Goal: Entertainment & Leisure: Browse casually

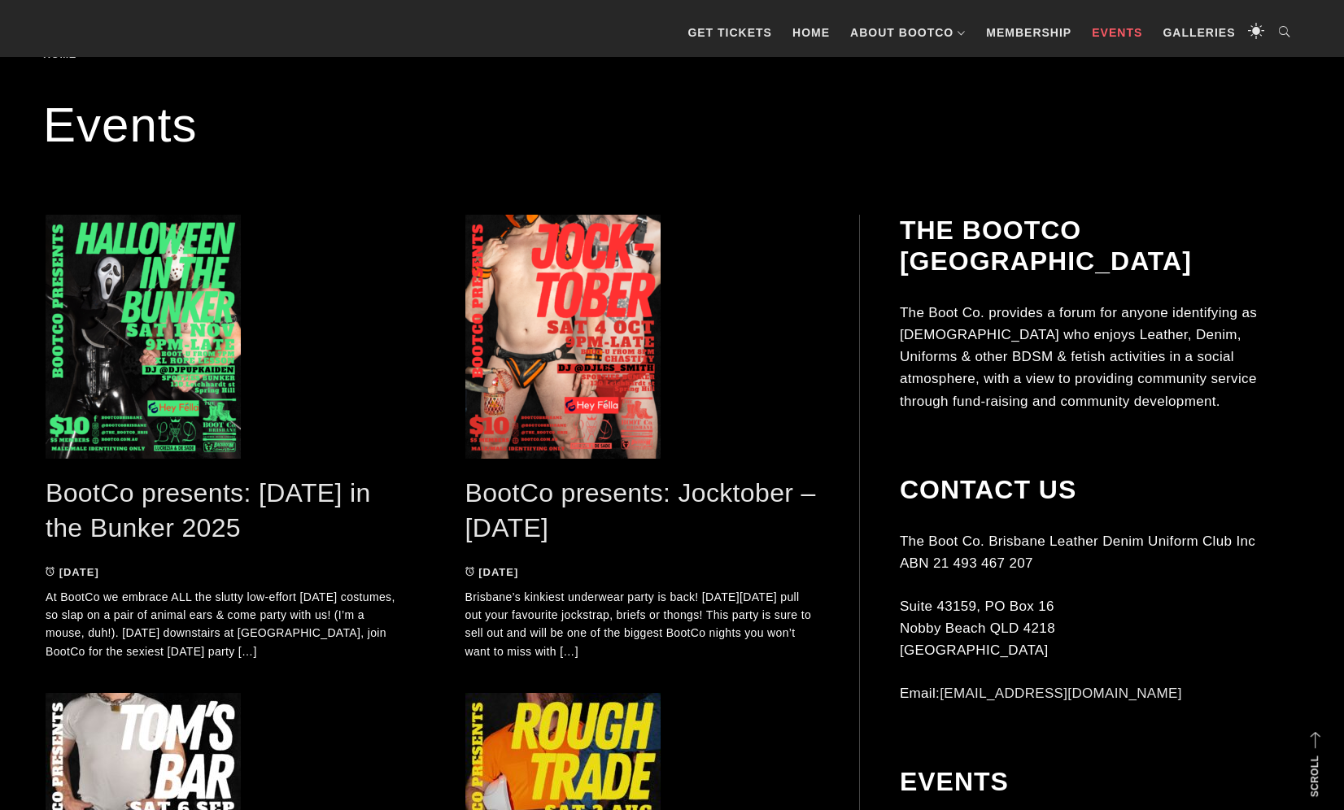
scroll to position [265, 0]
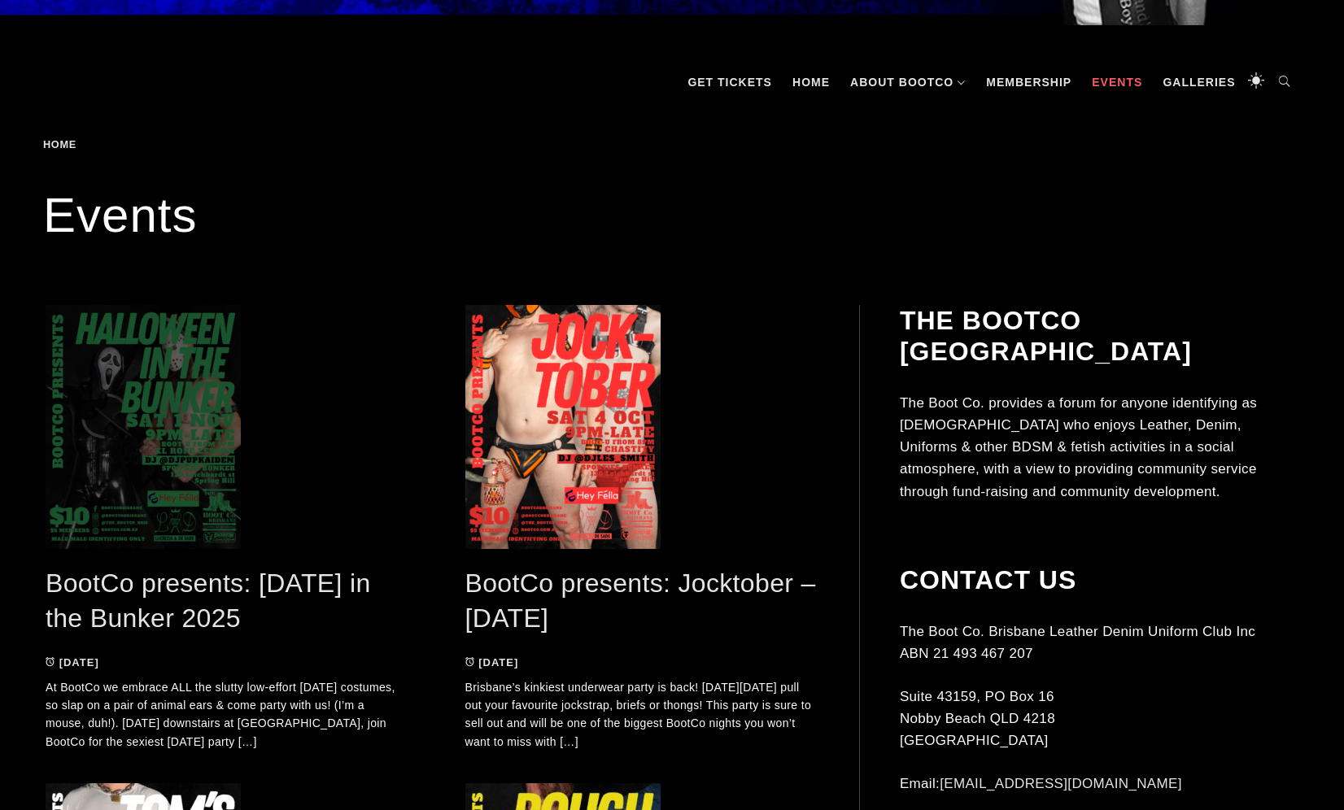
click at [158, 477] on span at bounding box center [223, 427] width 355 height 244
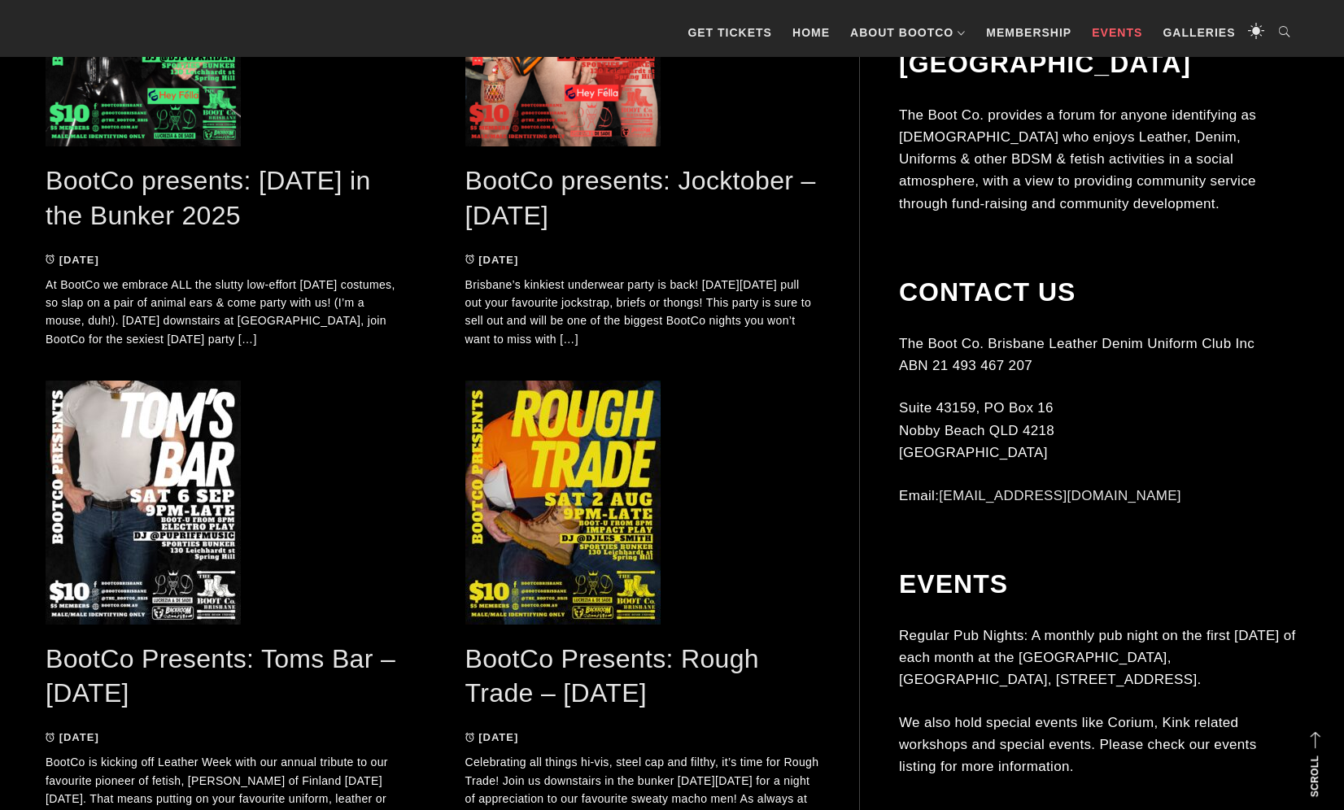
scroll to position [590, 0]
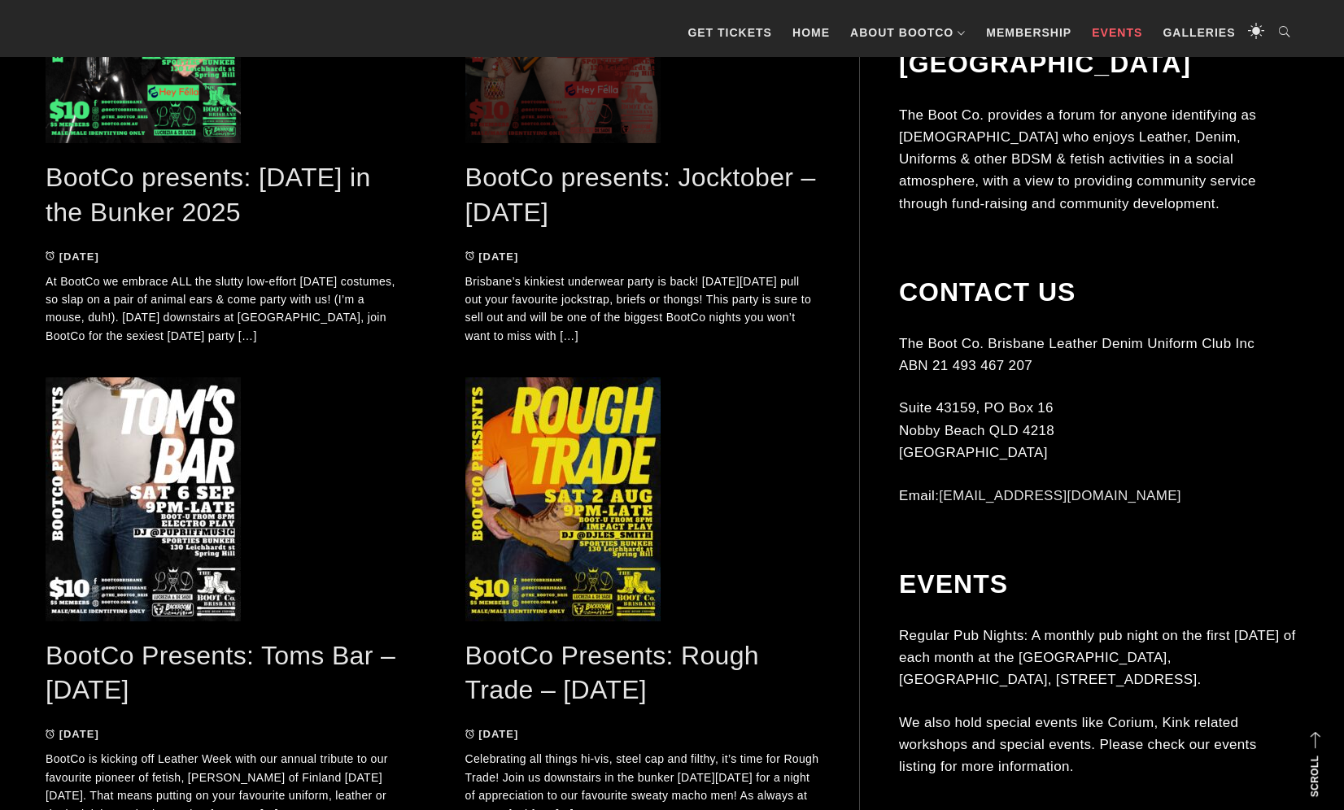
click at [580, 124] on span at bounding box center [642, 21] width 355 height 244
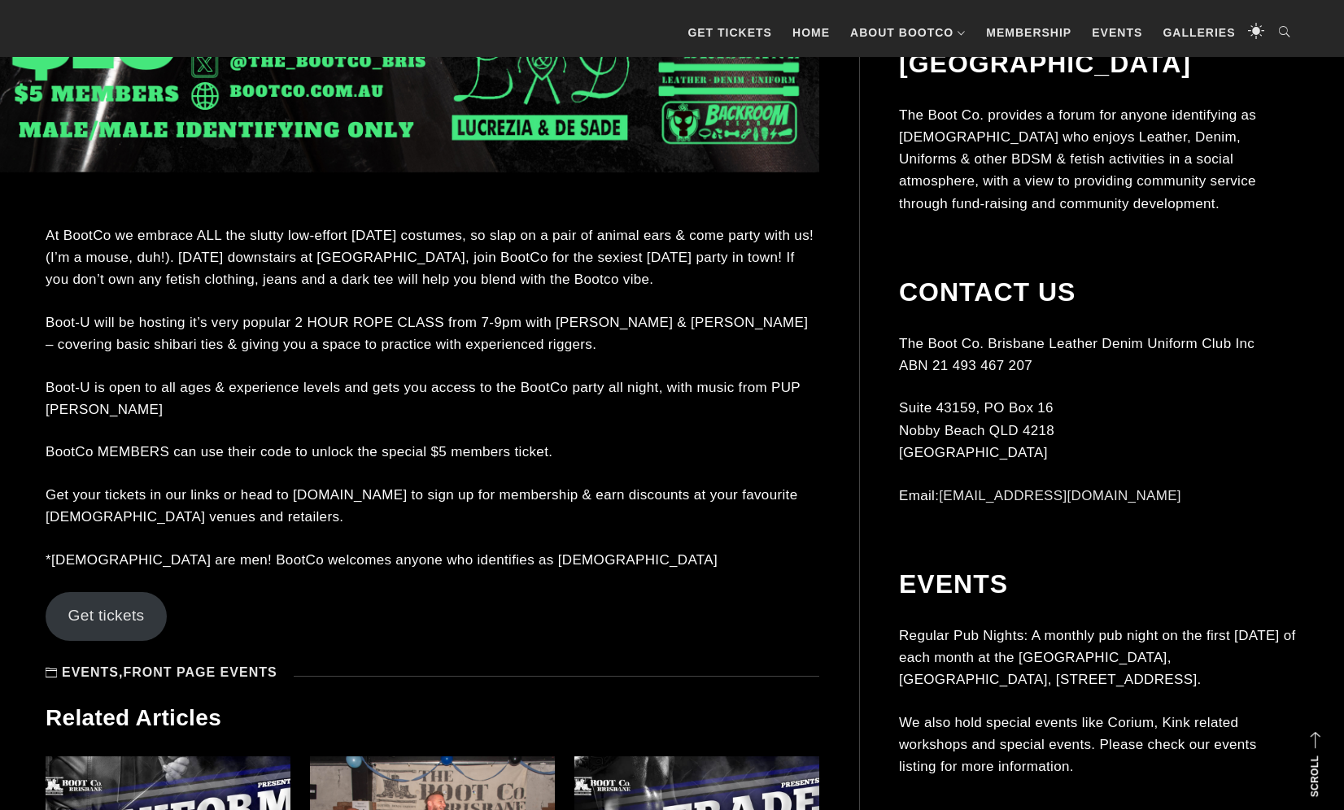
scroll to position [1364, 0]
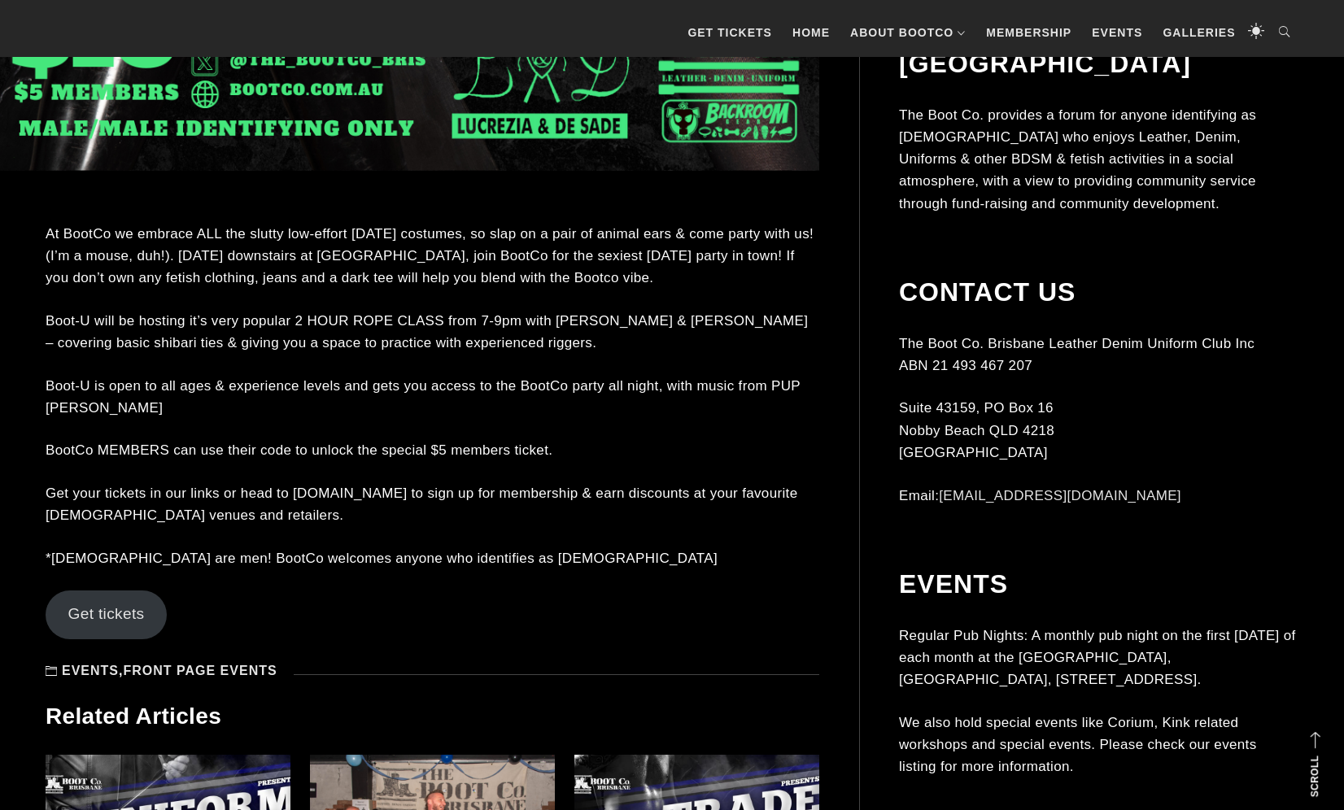
click at [211, 416] on p "Boot-U is open to all ages & experience levels and gets you access to the BootC…" at bounding box center [432, 397] width 773 height 44
click at [610, 370] on div "At BootCo we embrace ALL the slutty low-effort halloween costumes, so slap on a…" at bounding box center [432, 442] width 773 height 438
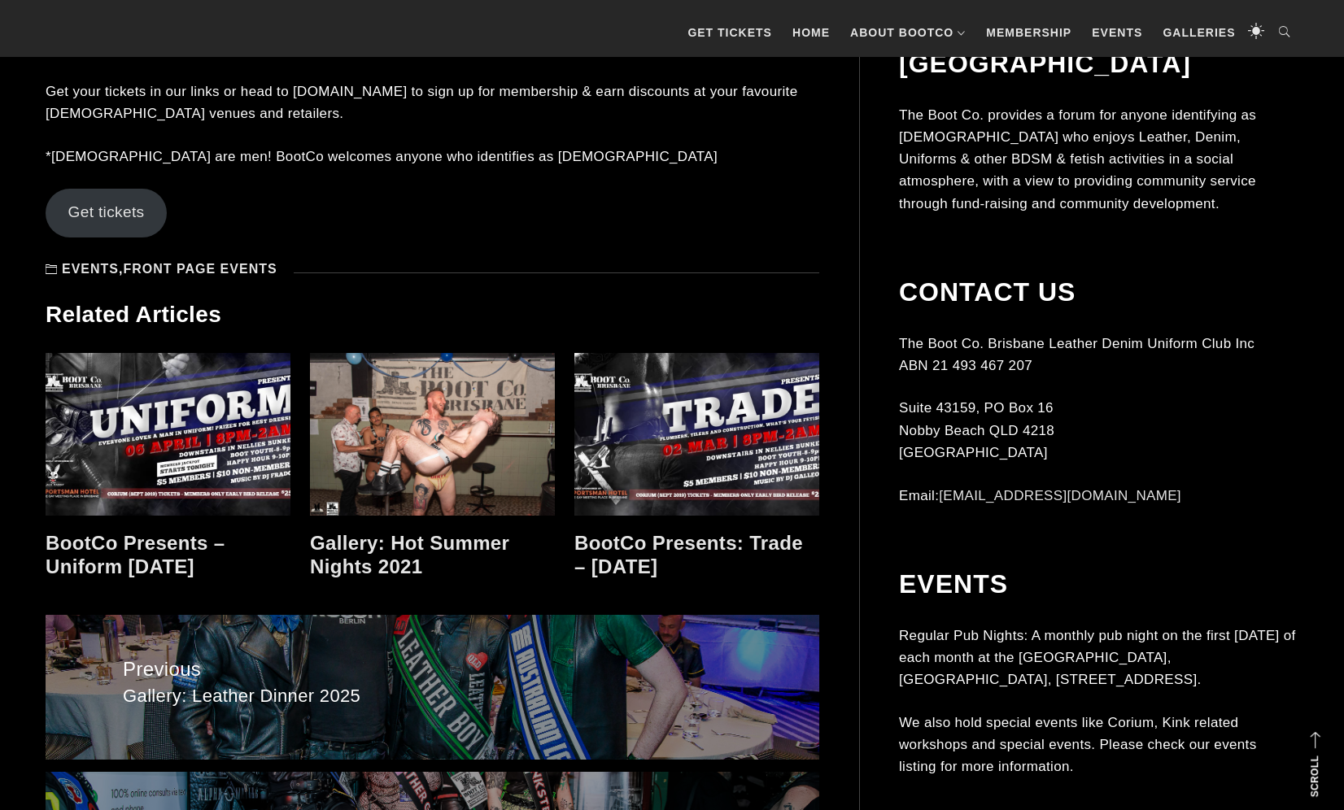
scroll to position [1767, 0]
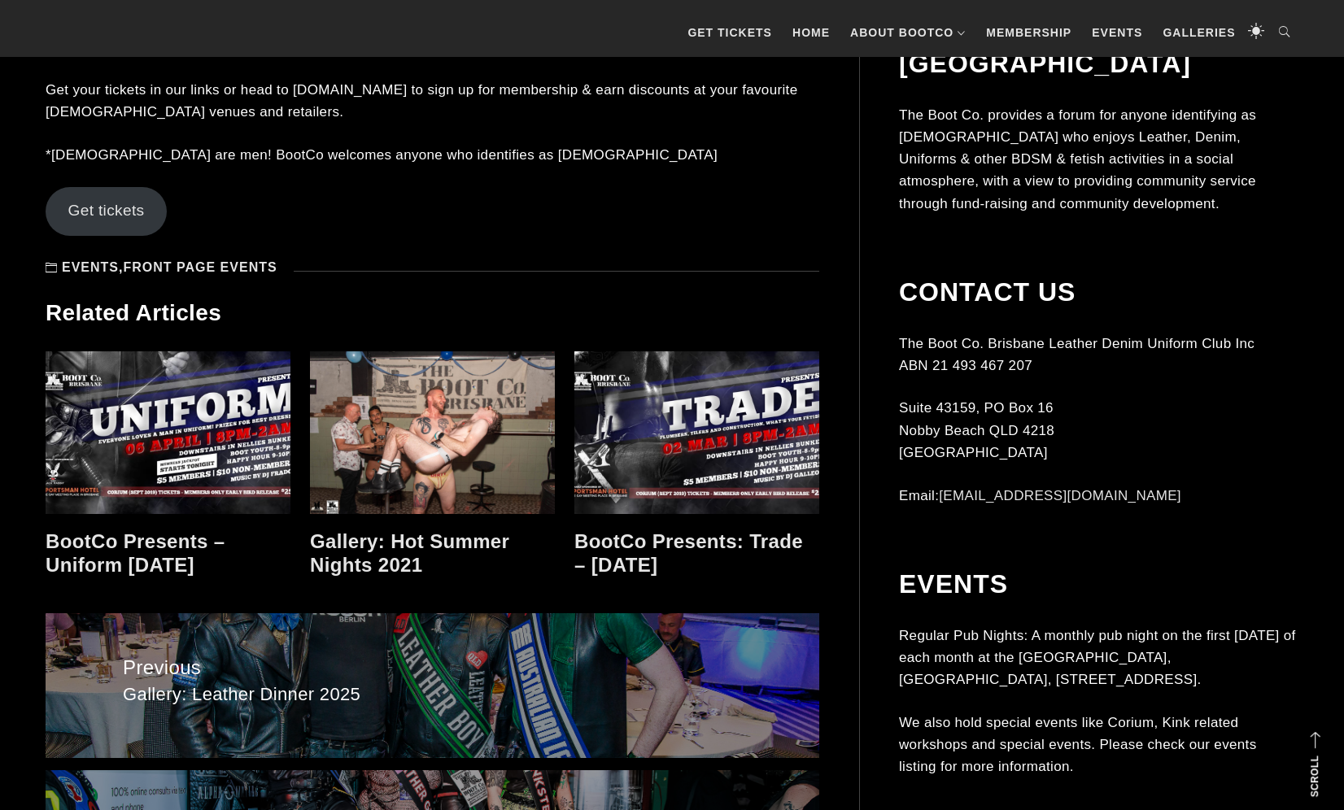
click at [407, 450] on link at bounding box center [432, 432] width 245 height 163
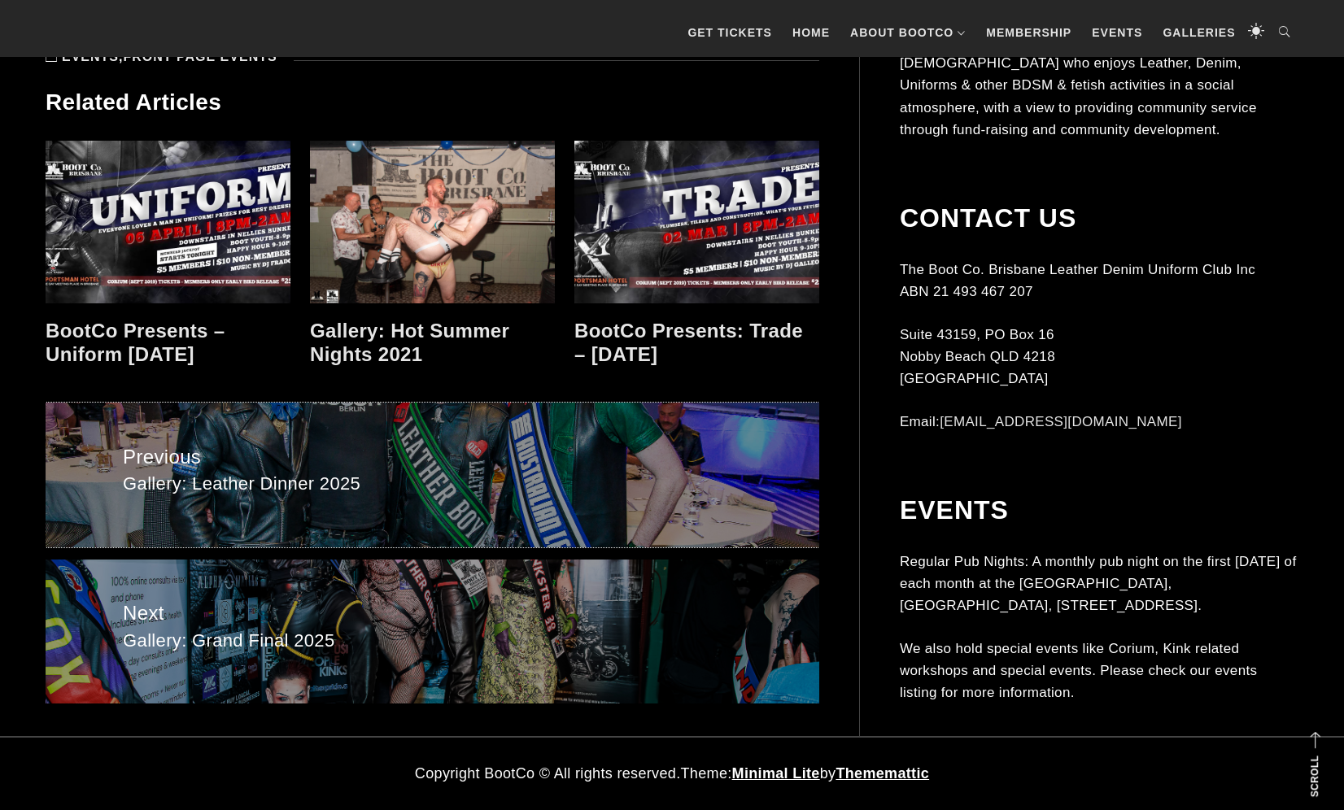
click at [407, 450] on span "Previous" at bounding box center [432, 457] width 619 height 31
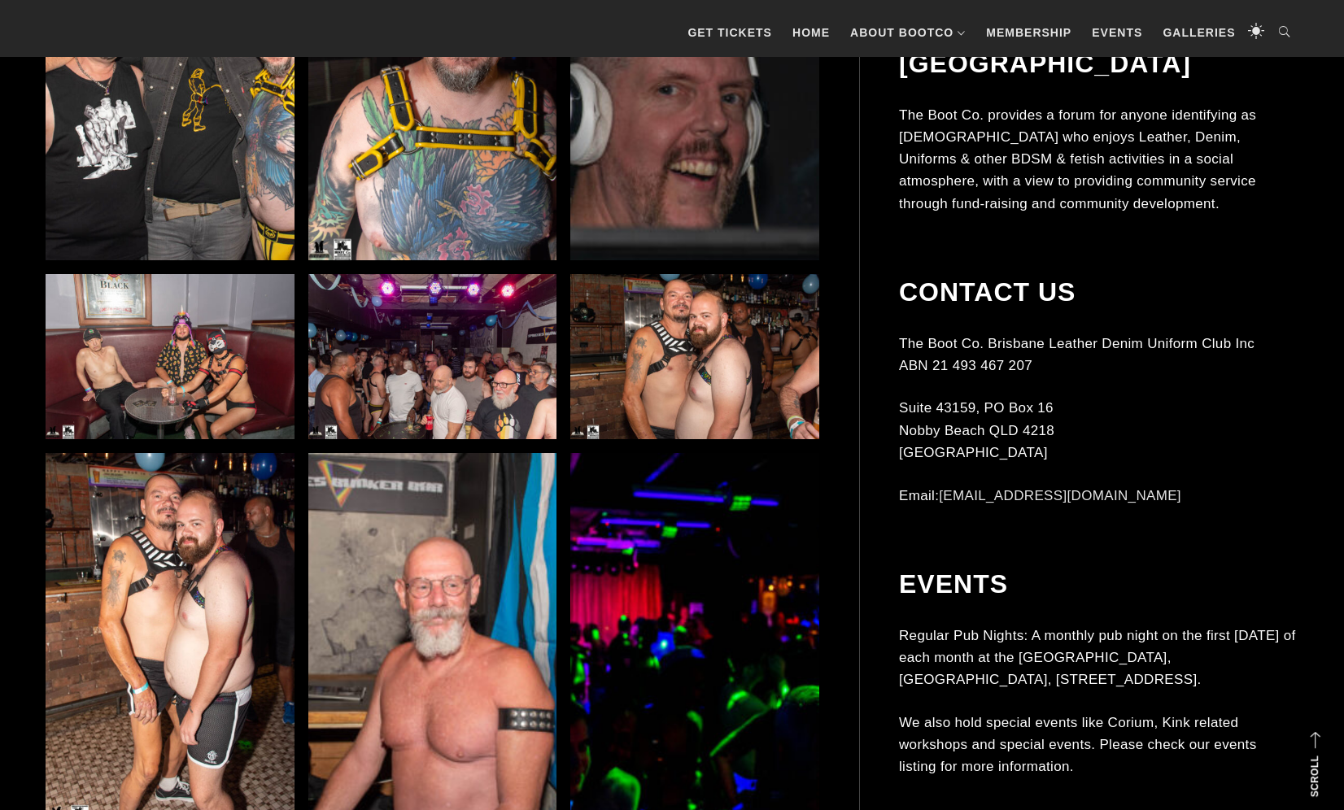
scroll to position [1267, 0]
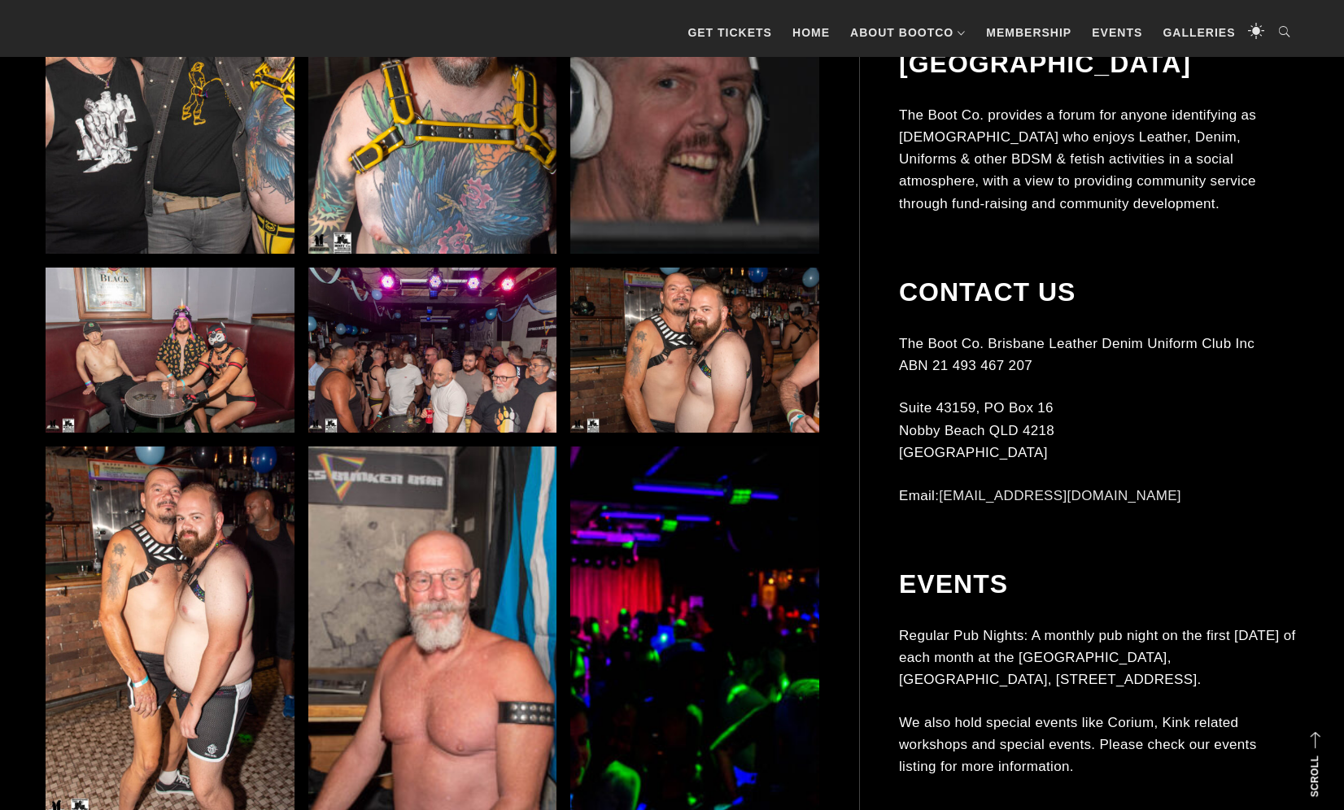
click at [149, 368] on img at bounding box center [170, 351] width 249 height 166
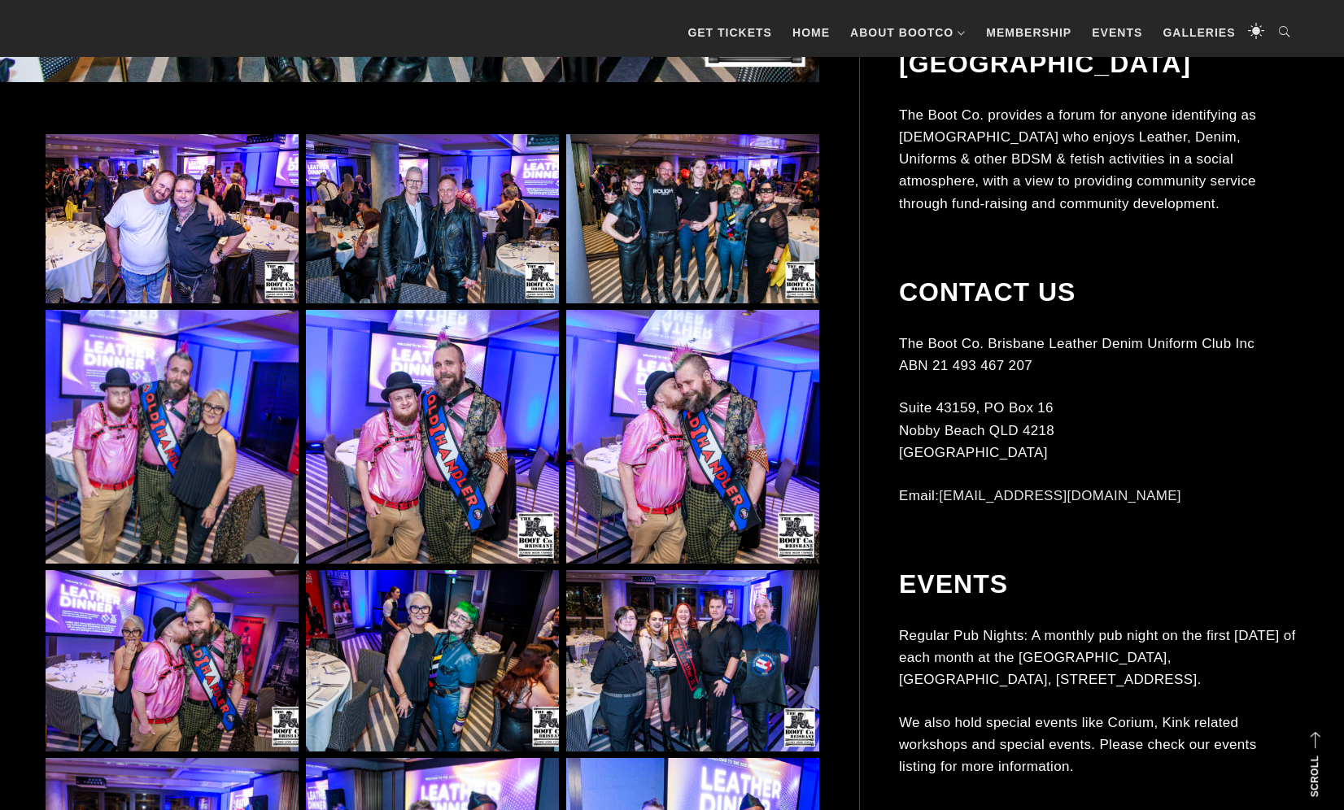
scroll to position [1012, 0]
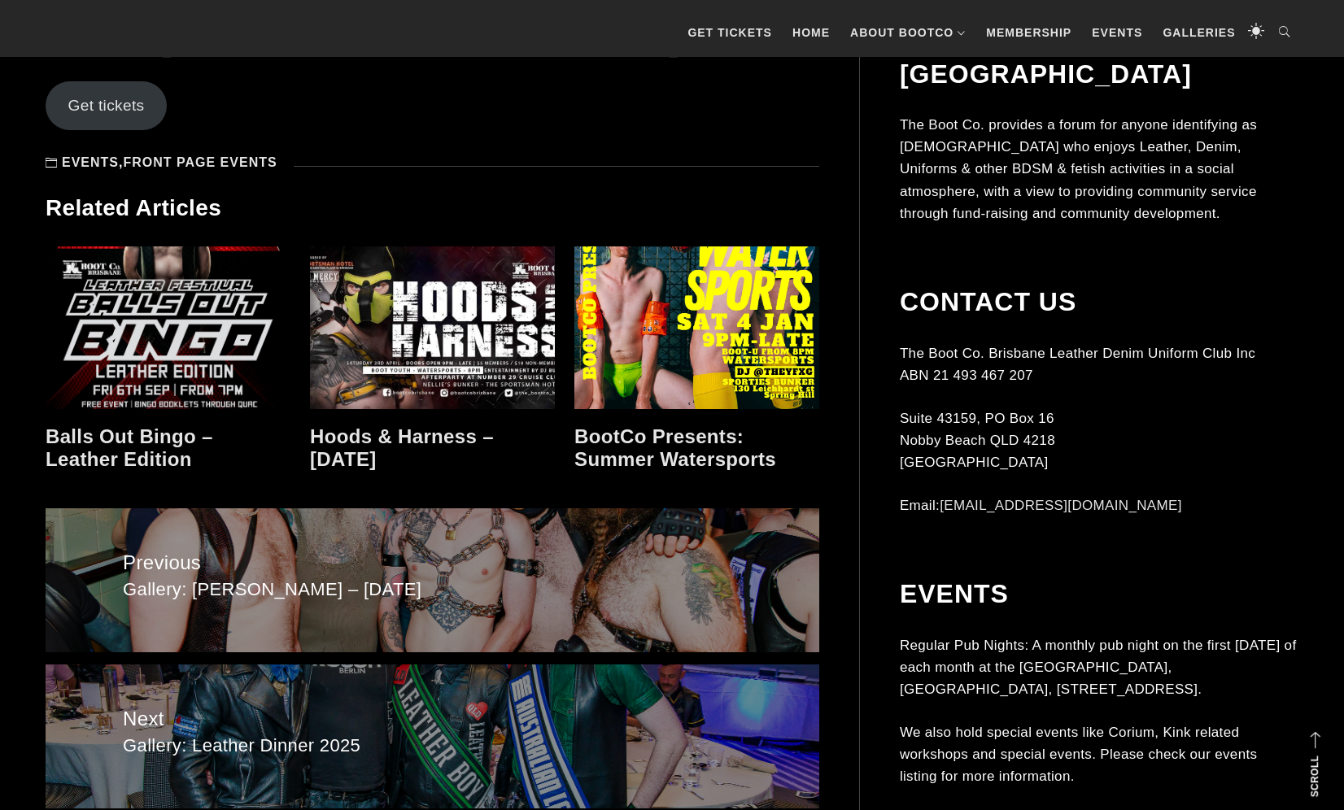
scroll to position [1958, 0]
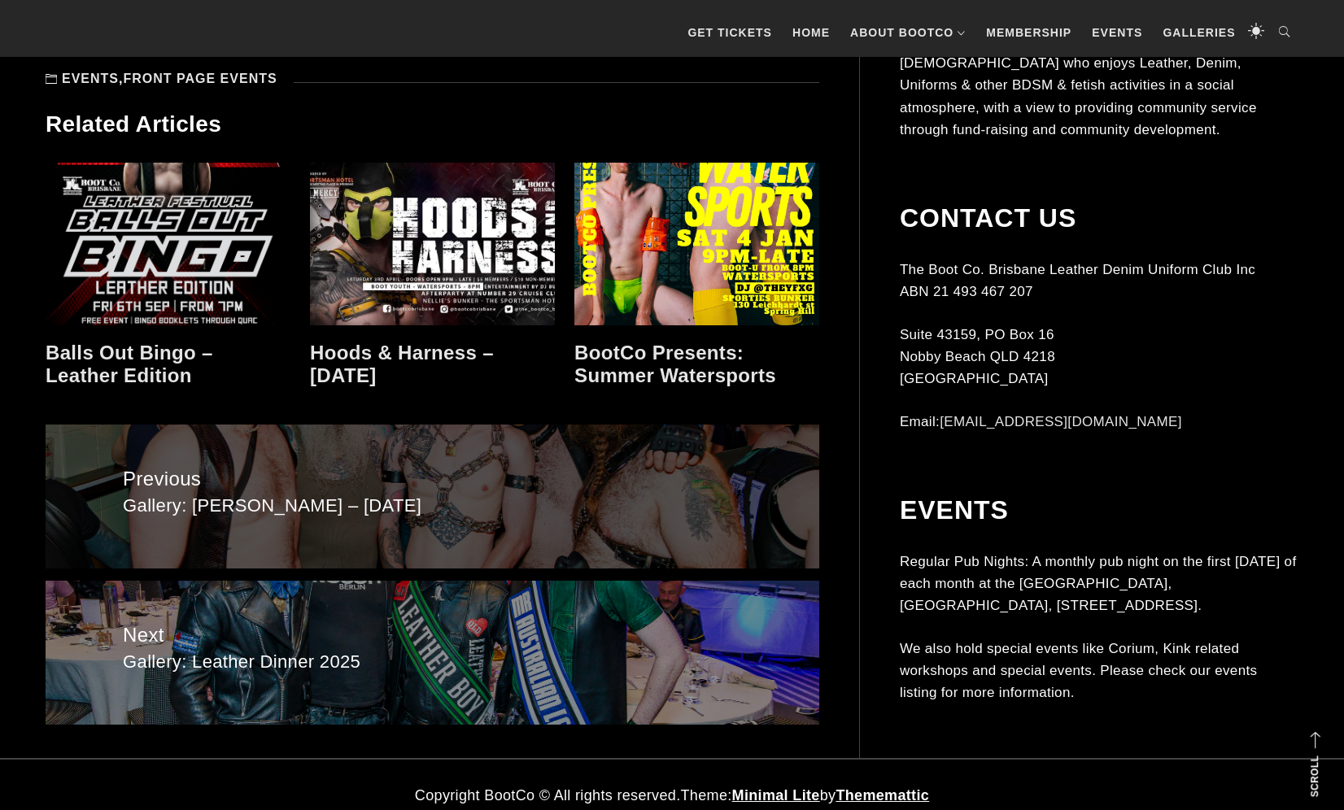
click at [559, 500] on link "Previous Previous post: Gallery: Toms Bar – Sep 2025" at bounding box center [432, 497] width 773 height 144
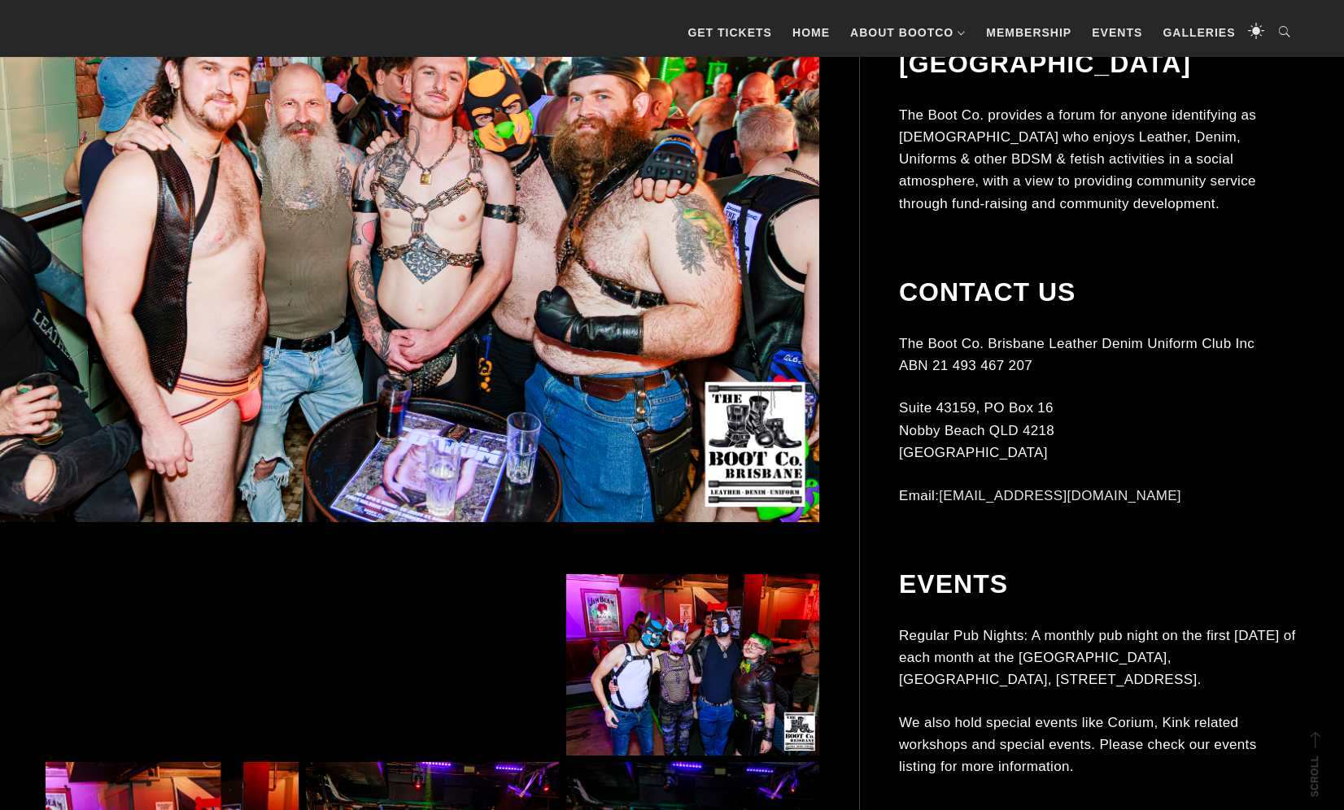
scroll to position [572, 0]
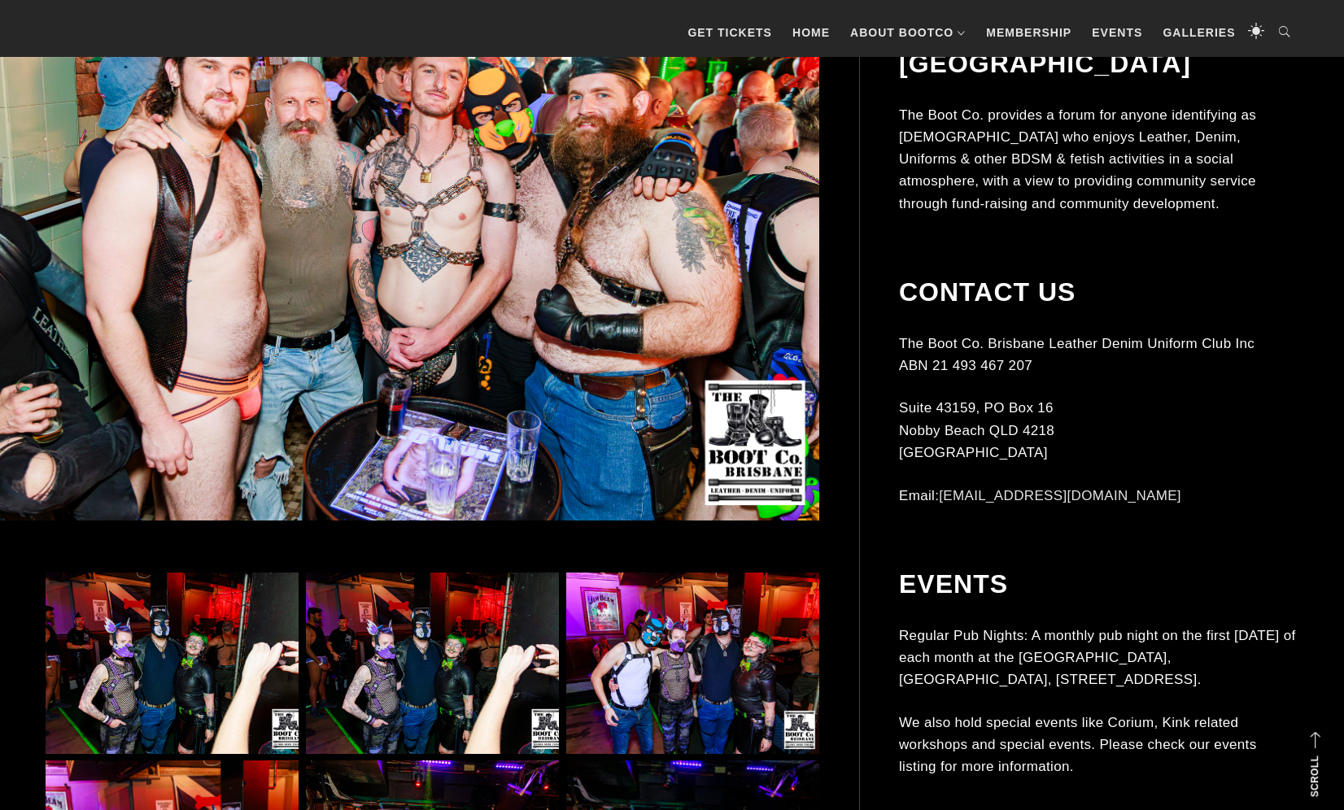
click at [524, 367] on img at bounding box center [406, 226] width 826 height 590
click at [166, 646] on img at bounding box center [172, 663] width 253 height 181
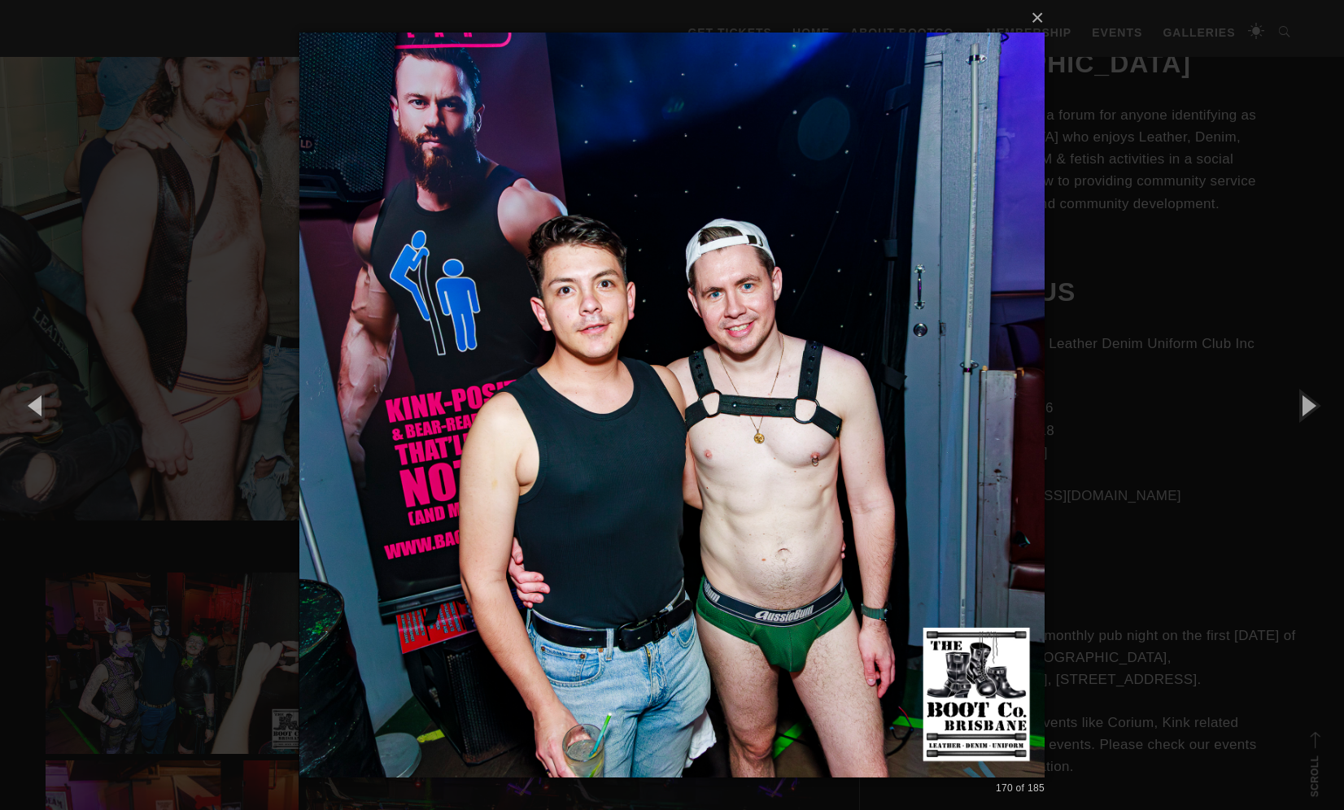
click at [181, 179] on div "× 170 of 185 Loading..." at bounding box center [672, 405] width 1344 height 810
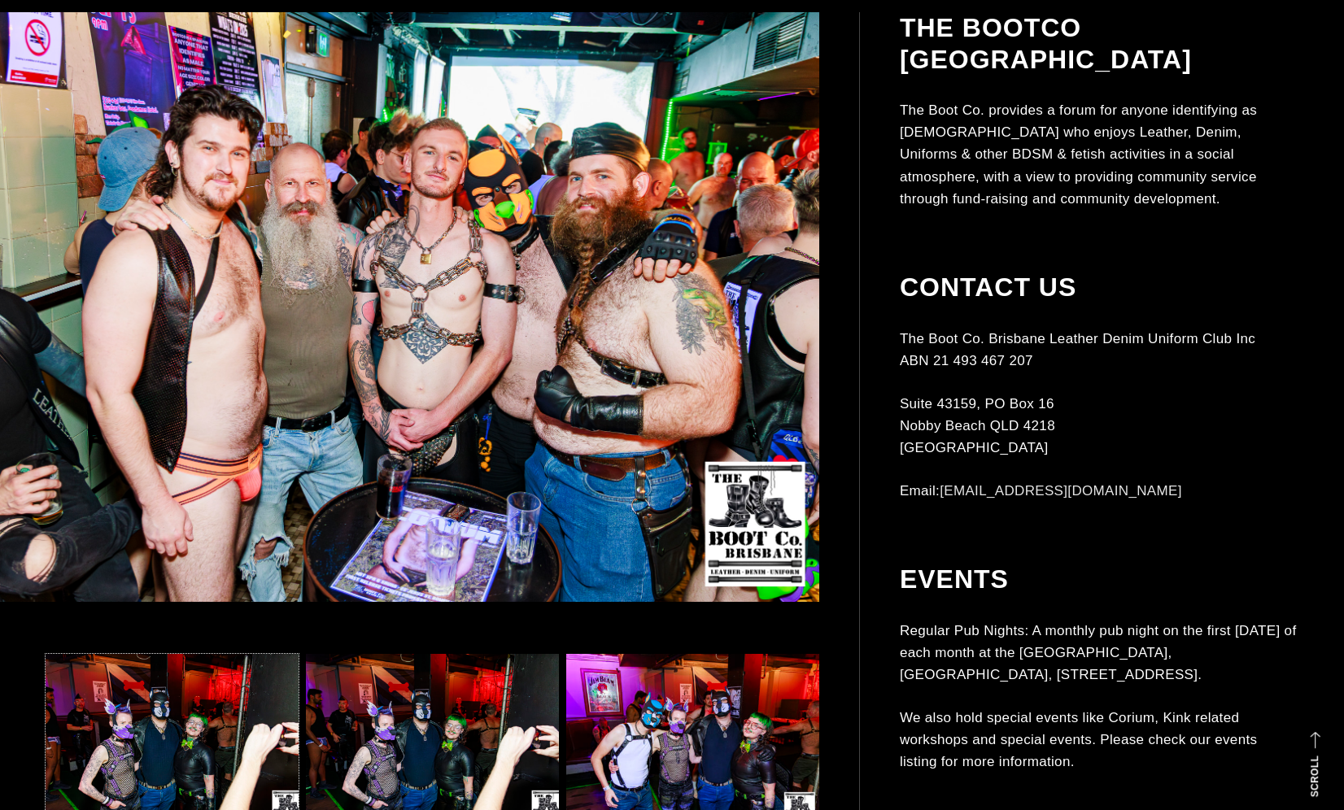
scroll to position [0, 0]
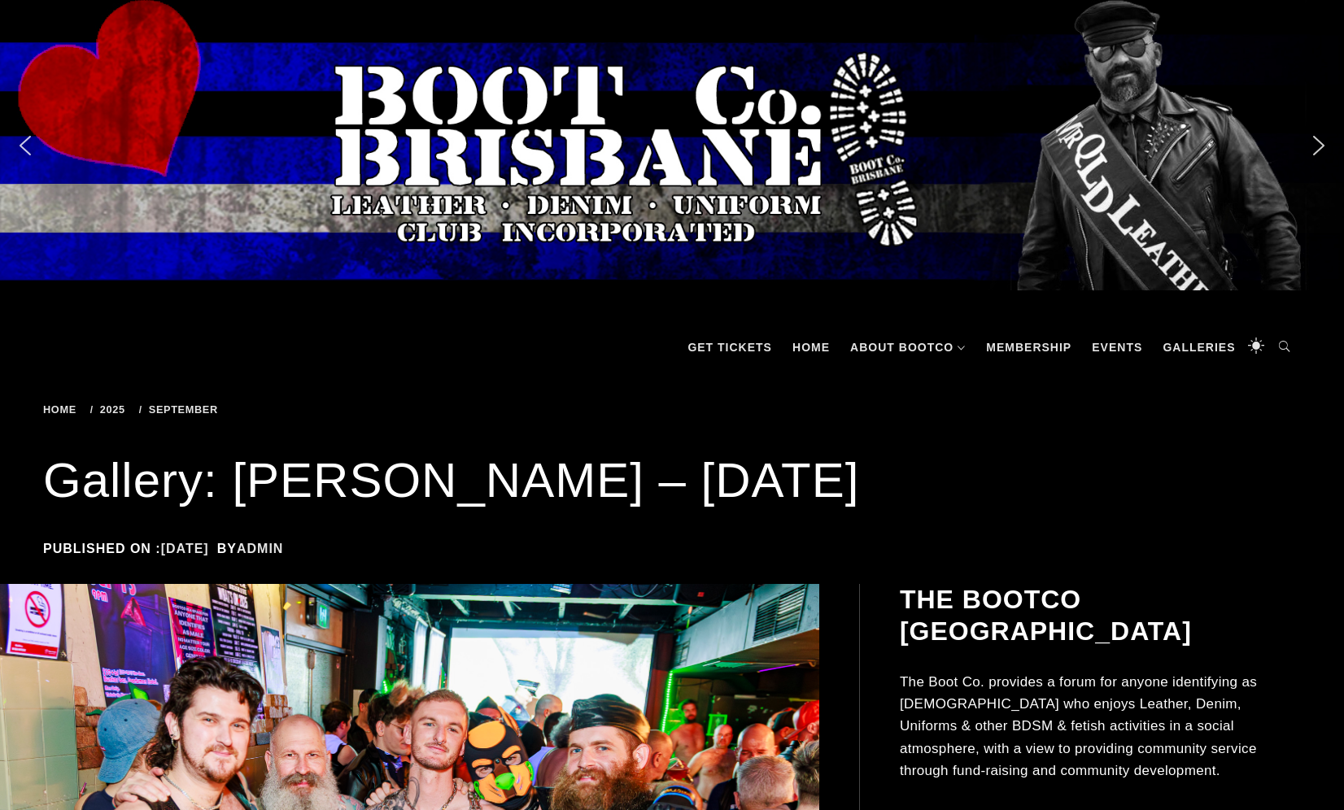
click at [274, 547] on link "admin" at bounding box center [260, 549] width 46 height 14
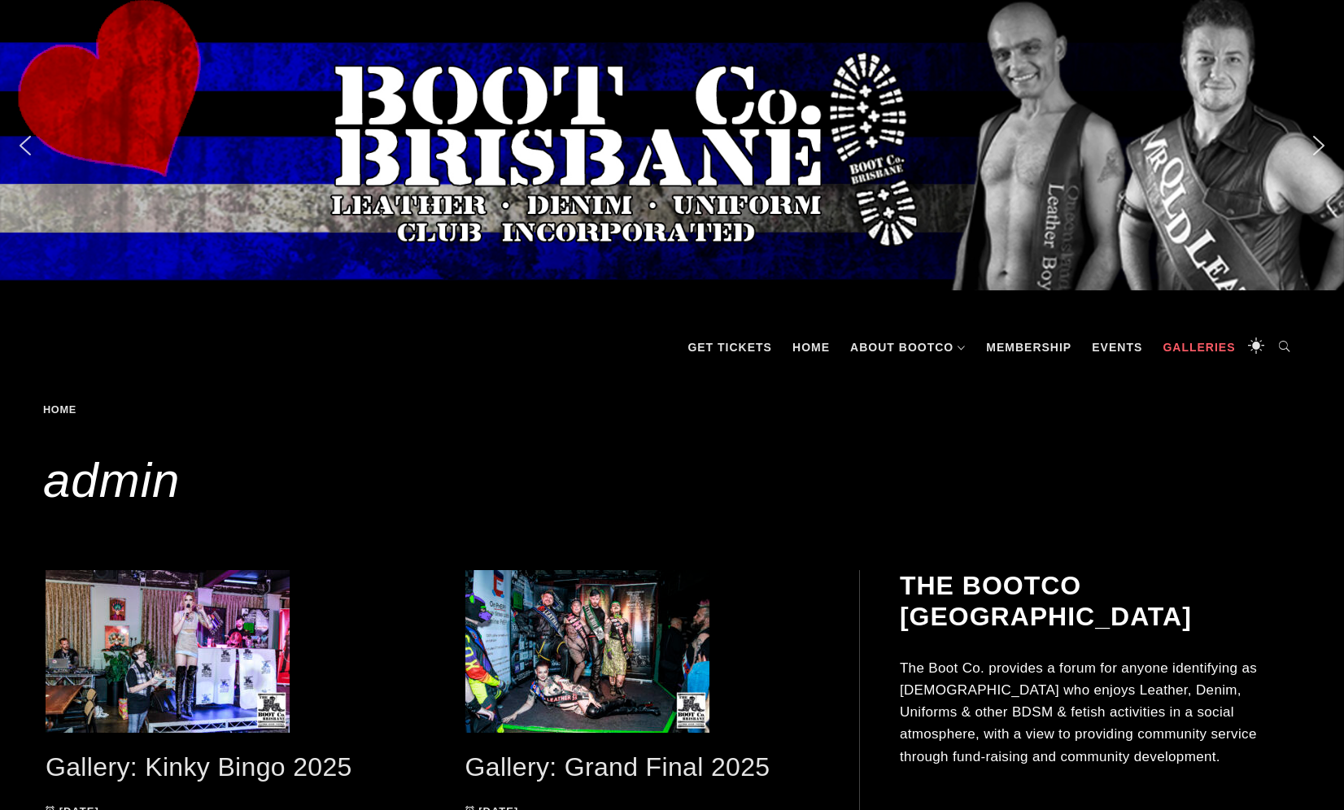
click at [1203, 349] on link "Galleries" at bounding box center [1198, 347] width 89 height 49
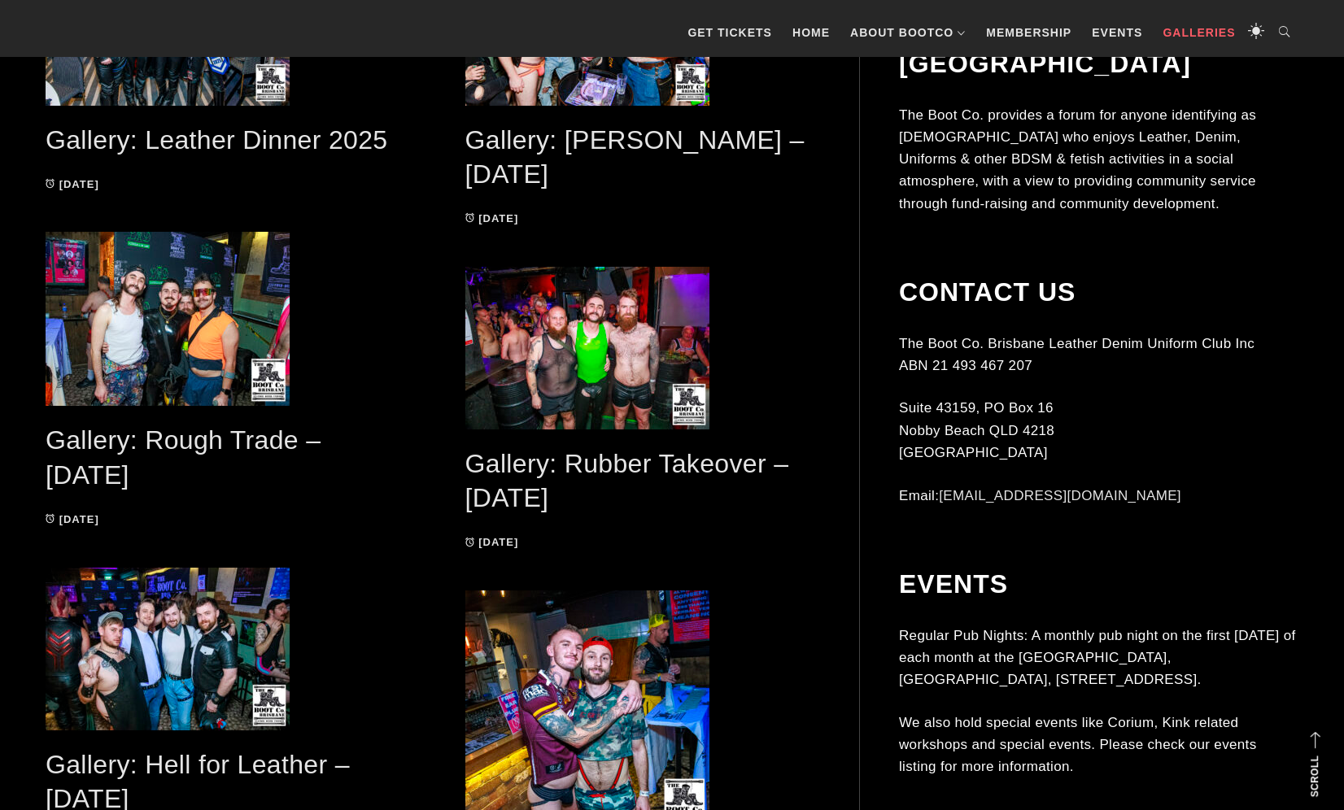
scroll to position [865, 0]
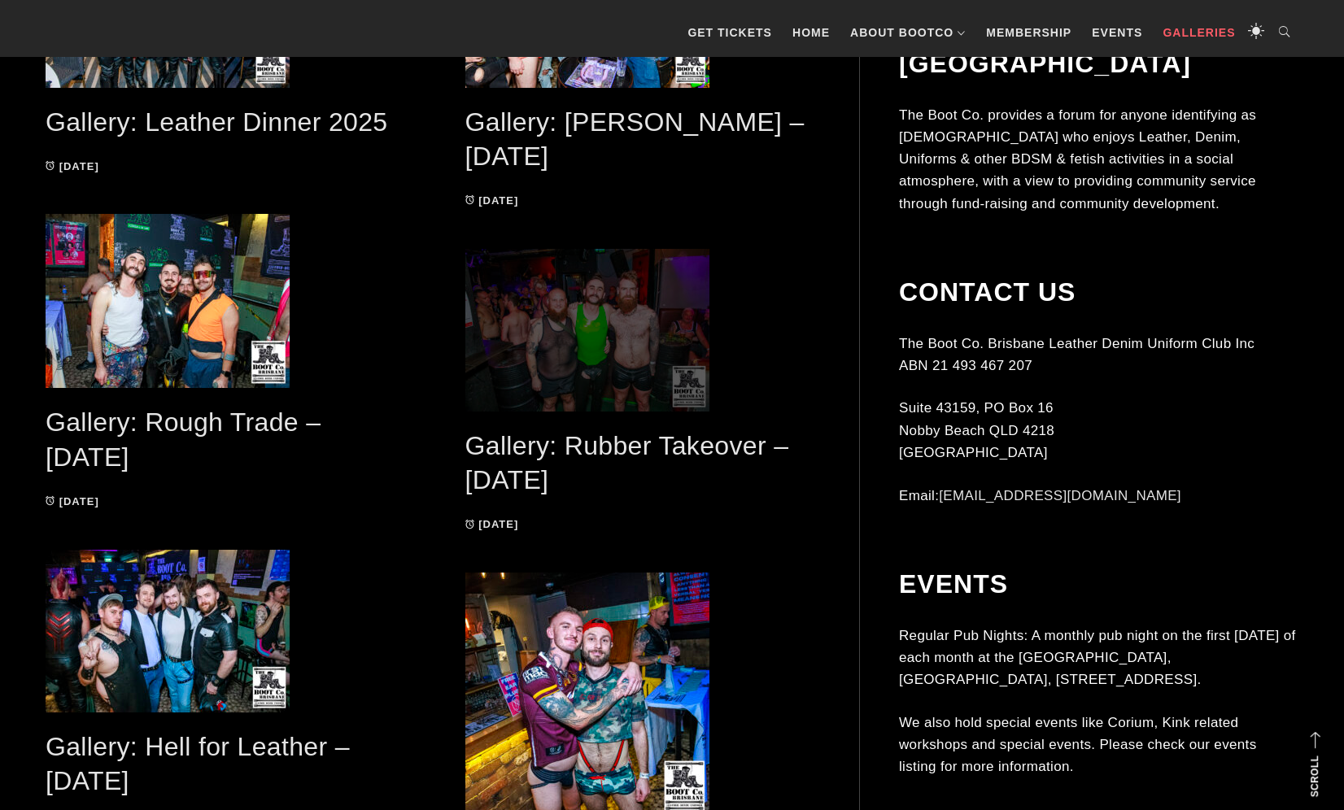
click at [581, 319] on span at bounding box center [642, 330] width 355 height 163
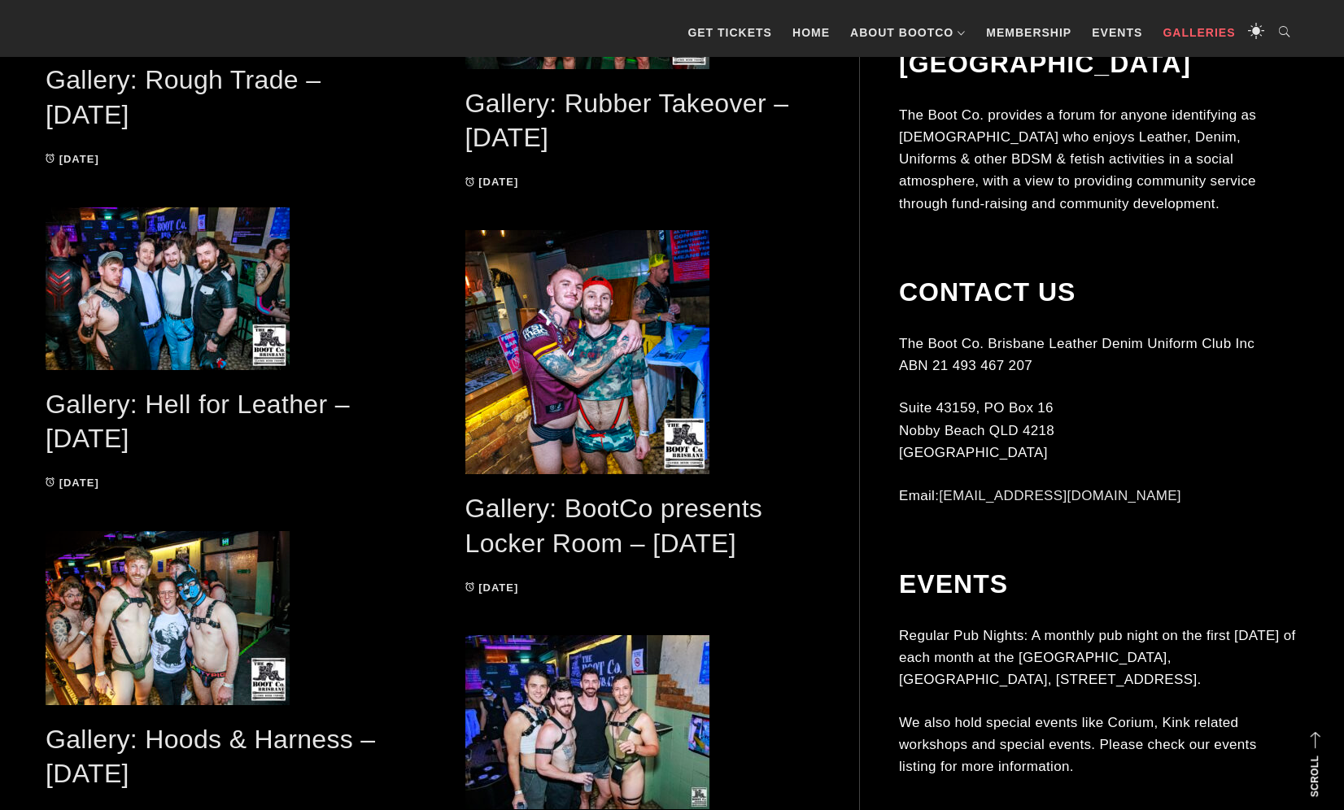
scroll to position [1211, 0]
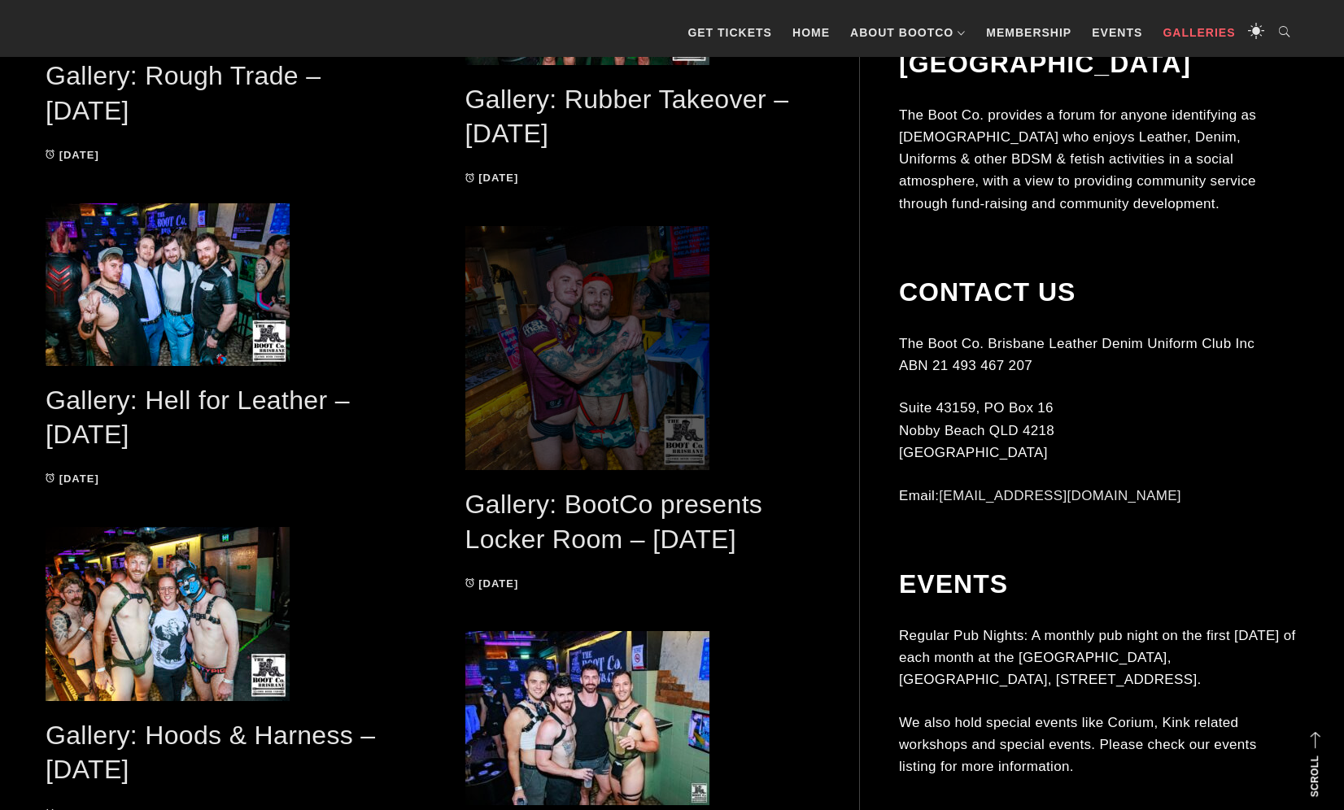
click at [620, 370] on span at bounding box center [642, 348] width 355 height 244
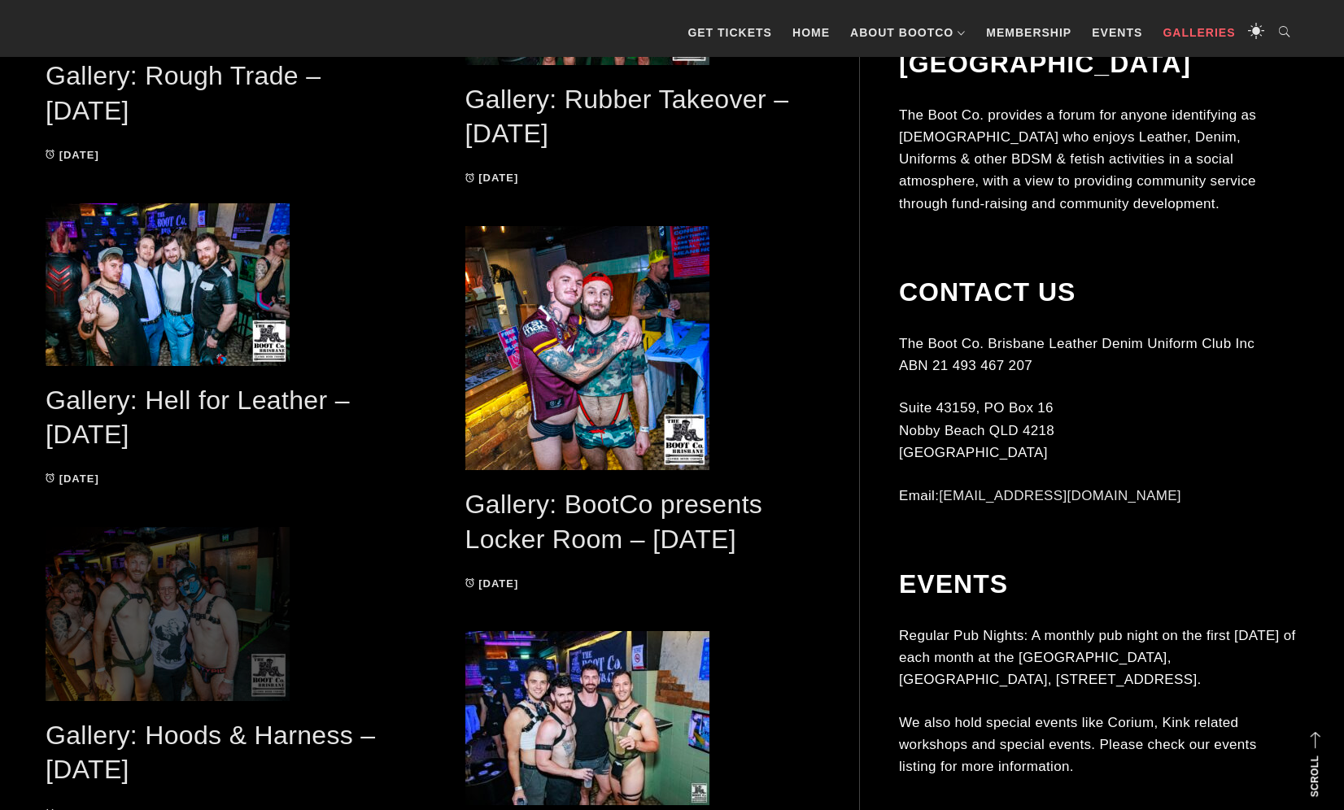
click at [169, 569] on span at bounding box center [223, 614] width 355 height 174
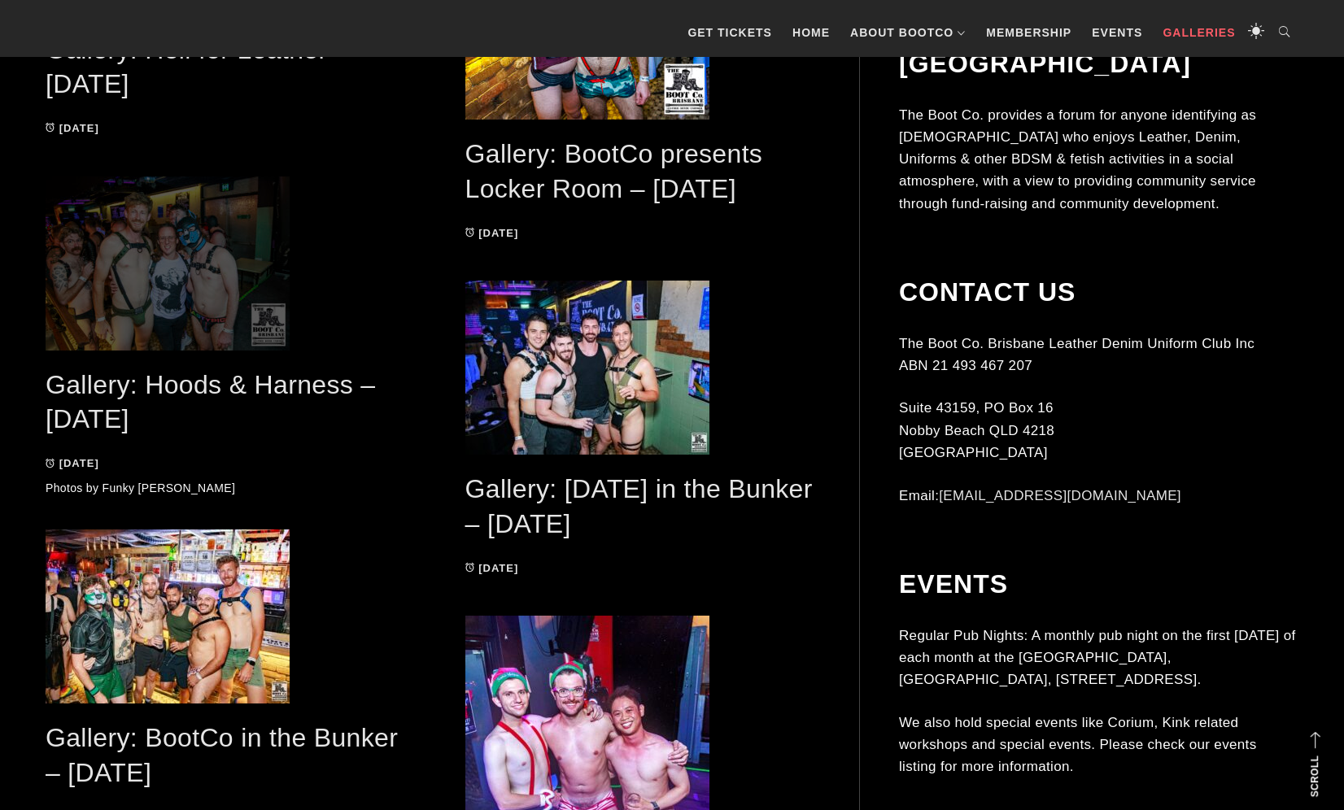
scroll to position [1566, 0]
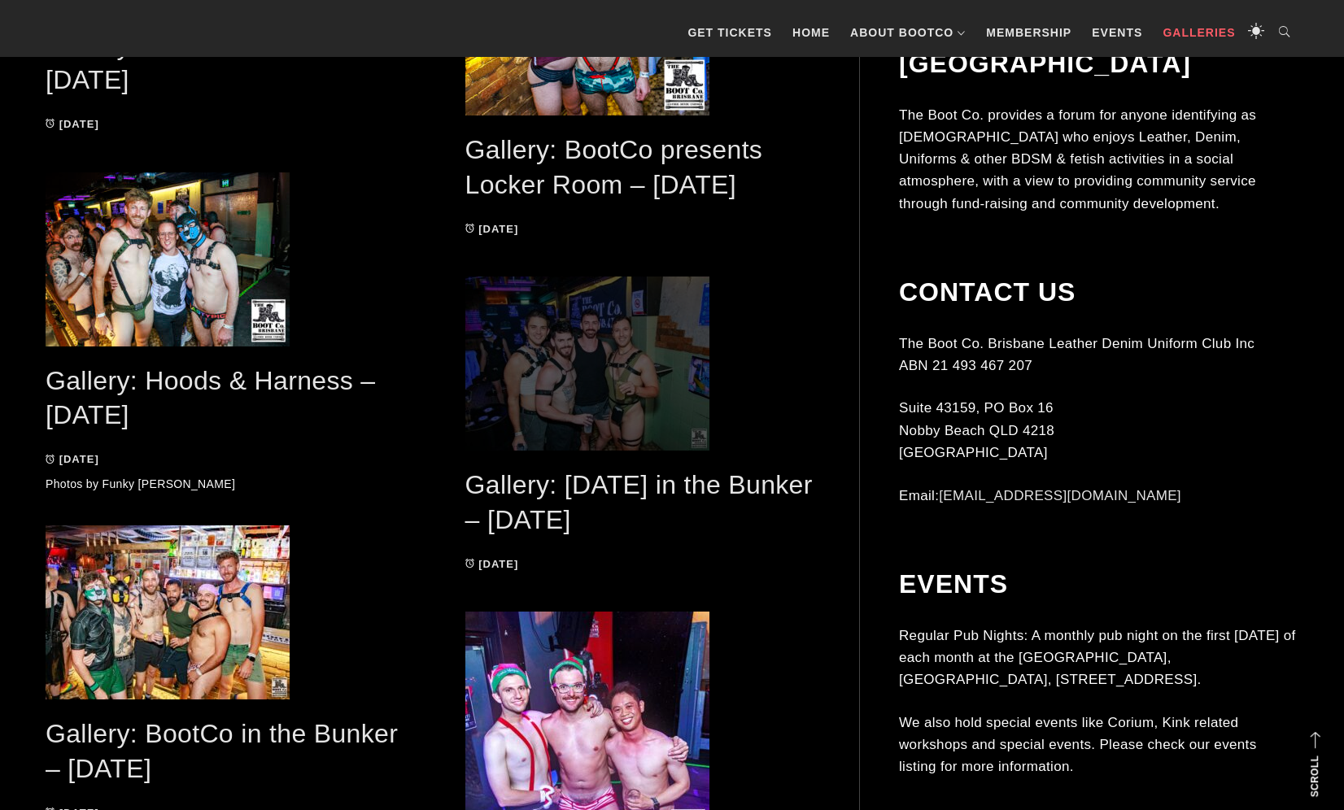
click at [635, 365] on span at bounding box center [642, 364] width 355 height 174
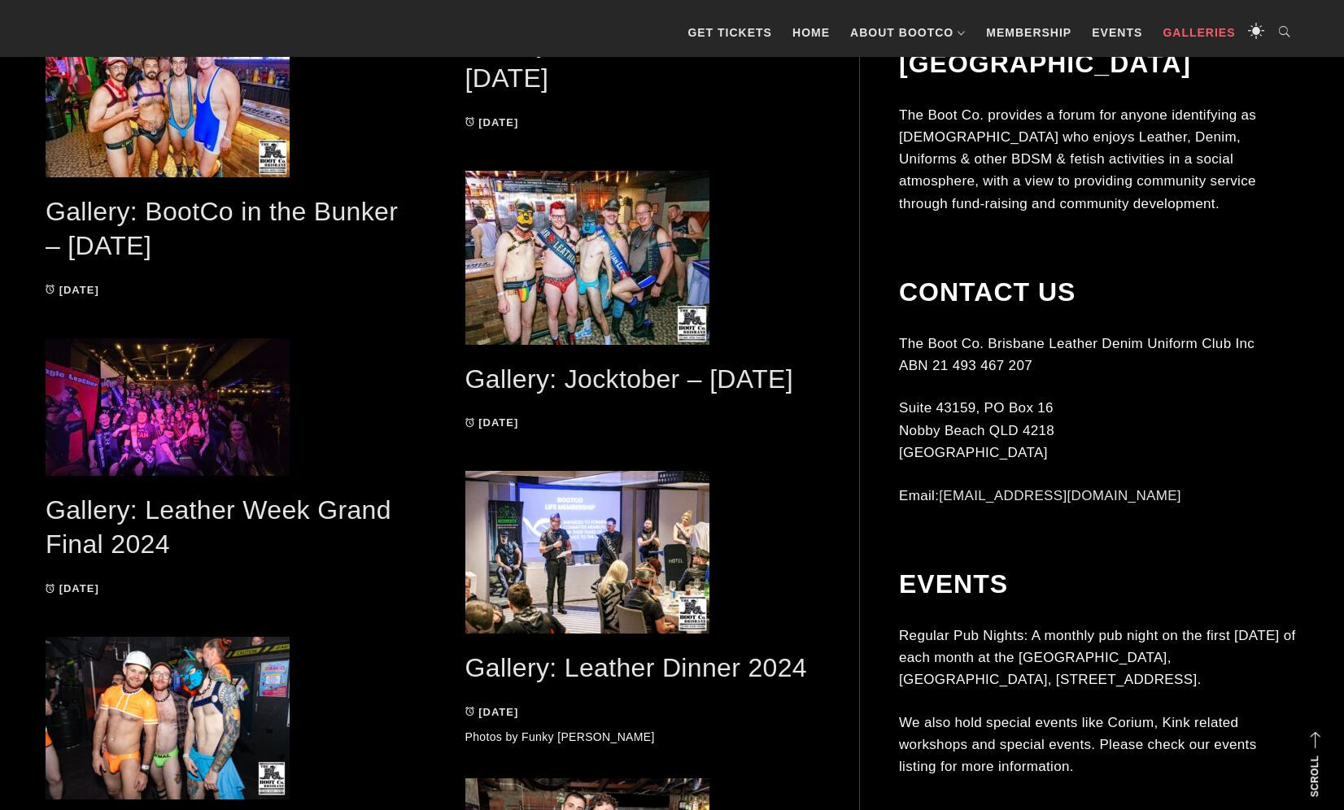
scroll to position [2416, 0]
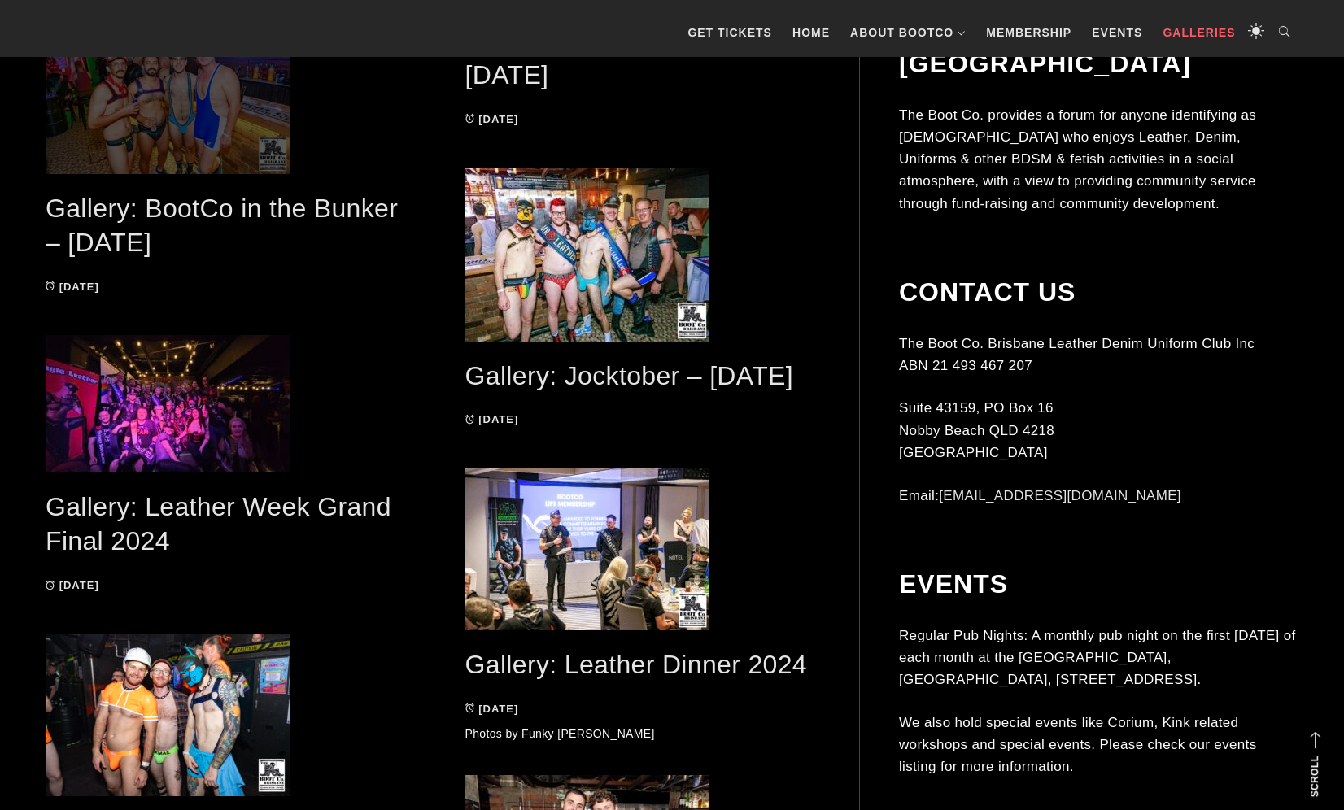
click at [168, 94] on span at bounding box center [223, 92] width 355 height 163
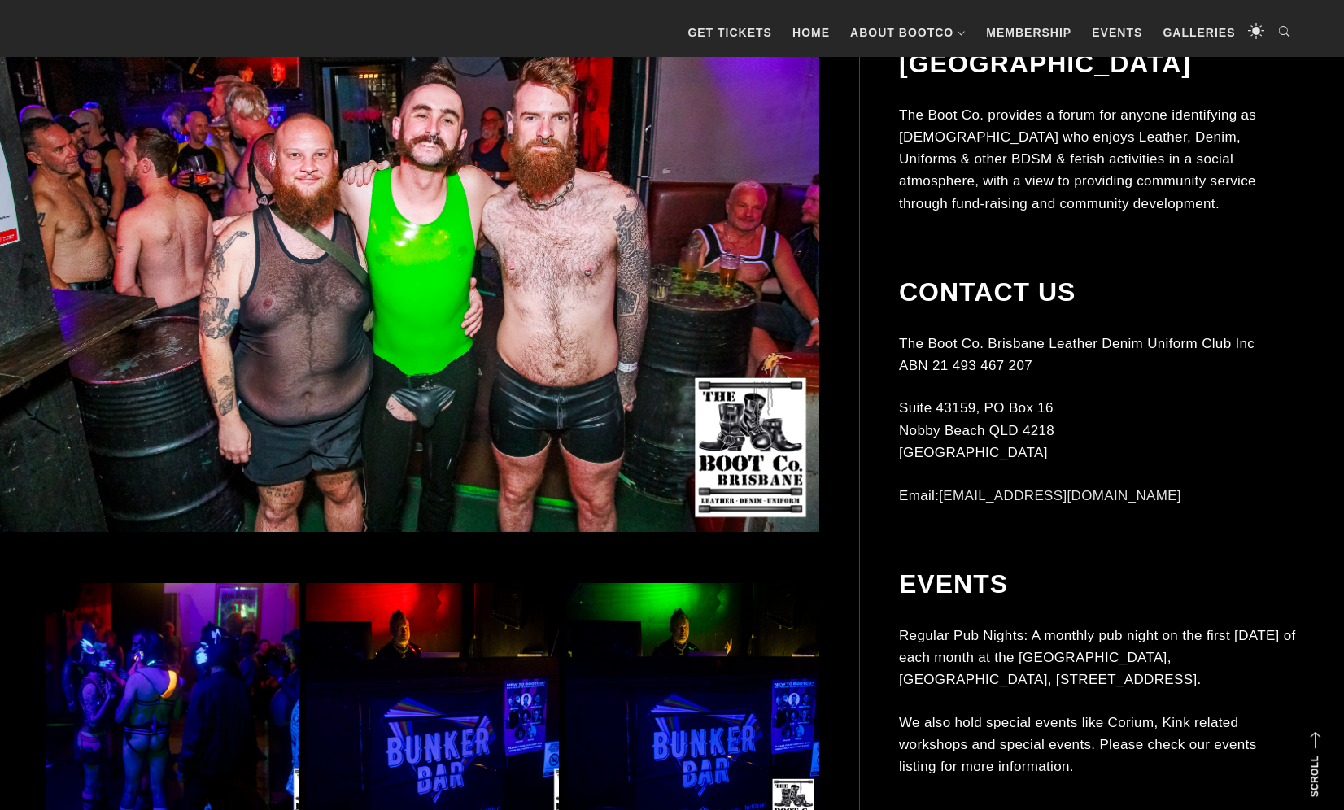
scroll to position [531, 0]
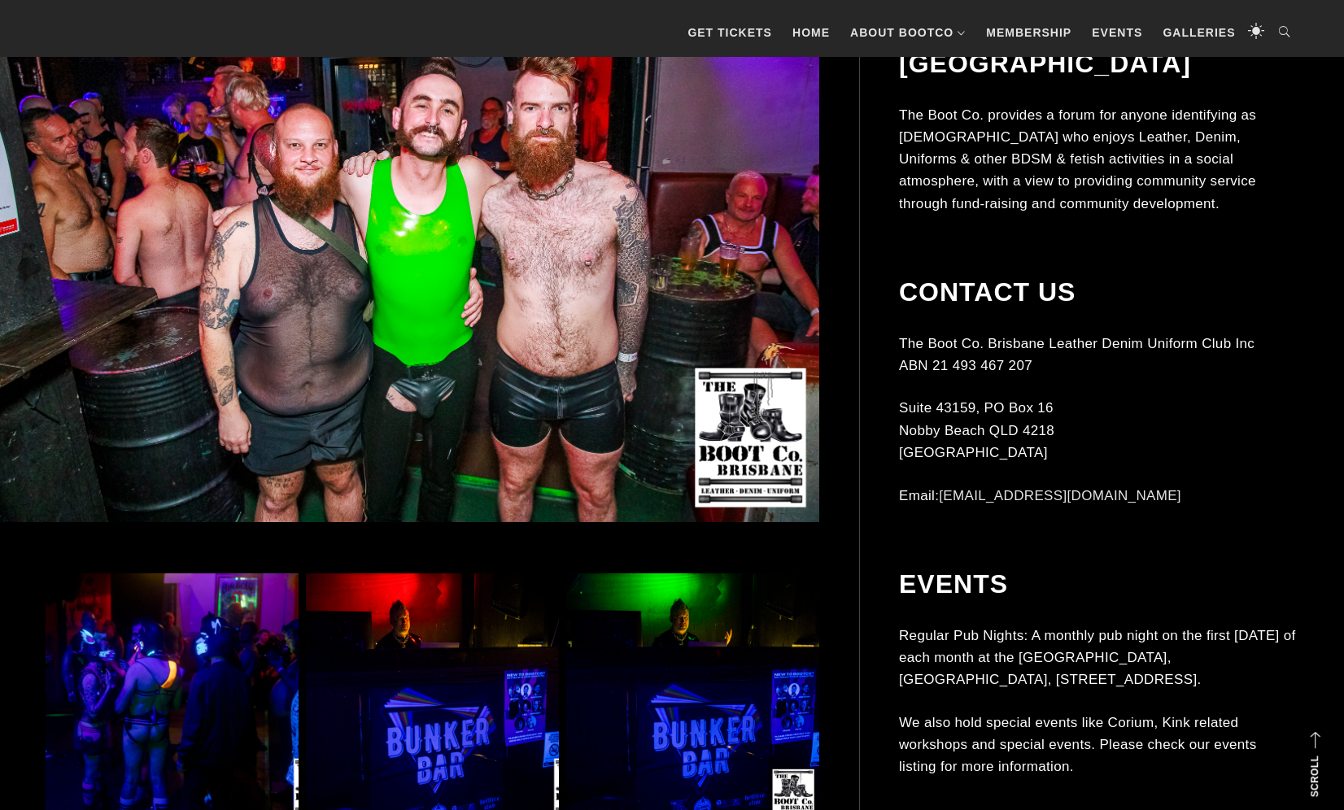
click at [401, 364] on img at bounding box center [406, 247] width 826 height 550
click at [212, 677] on img at bounding box center [172, 699] width 253 height 253
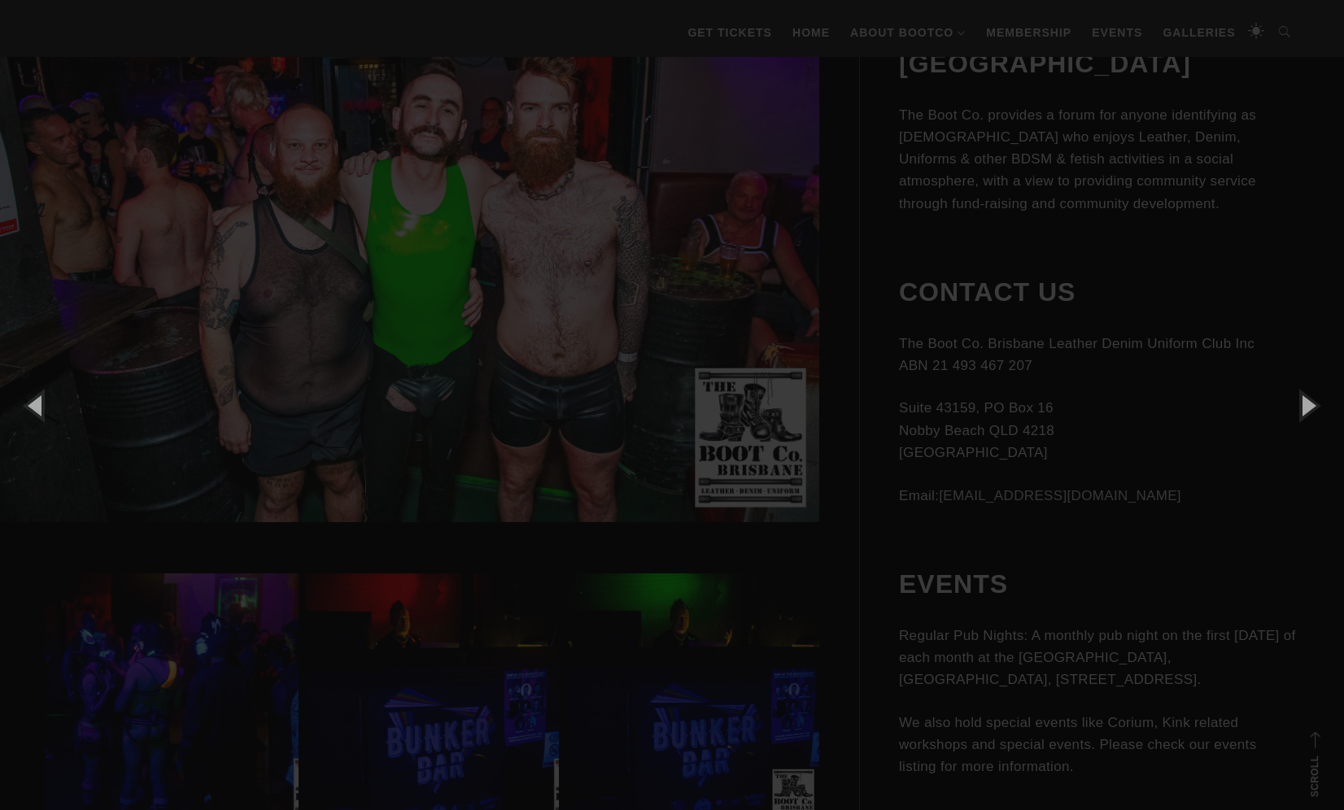
scroll to position [548, 0]
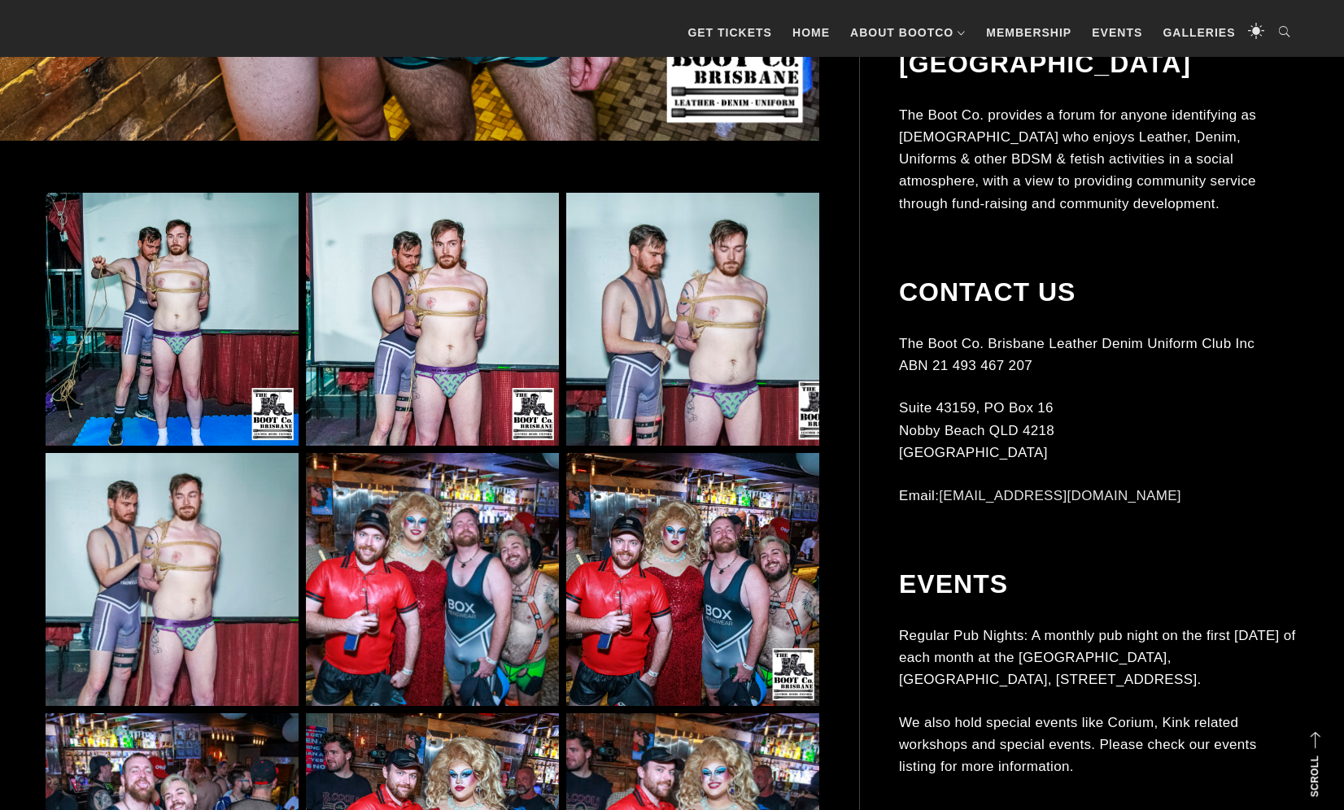
scroll to position [1221, 0]
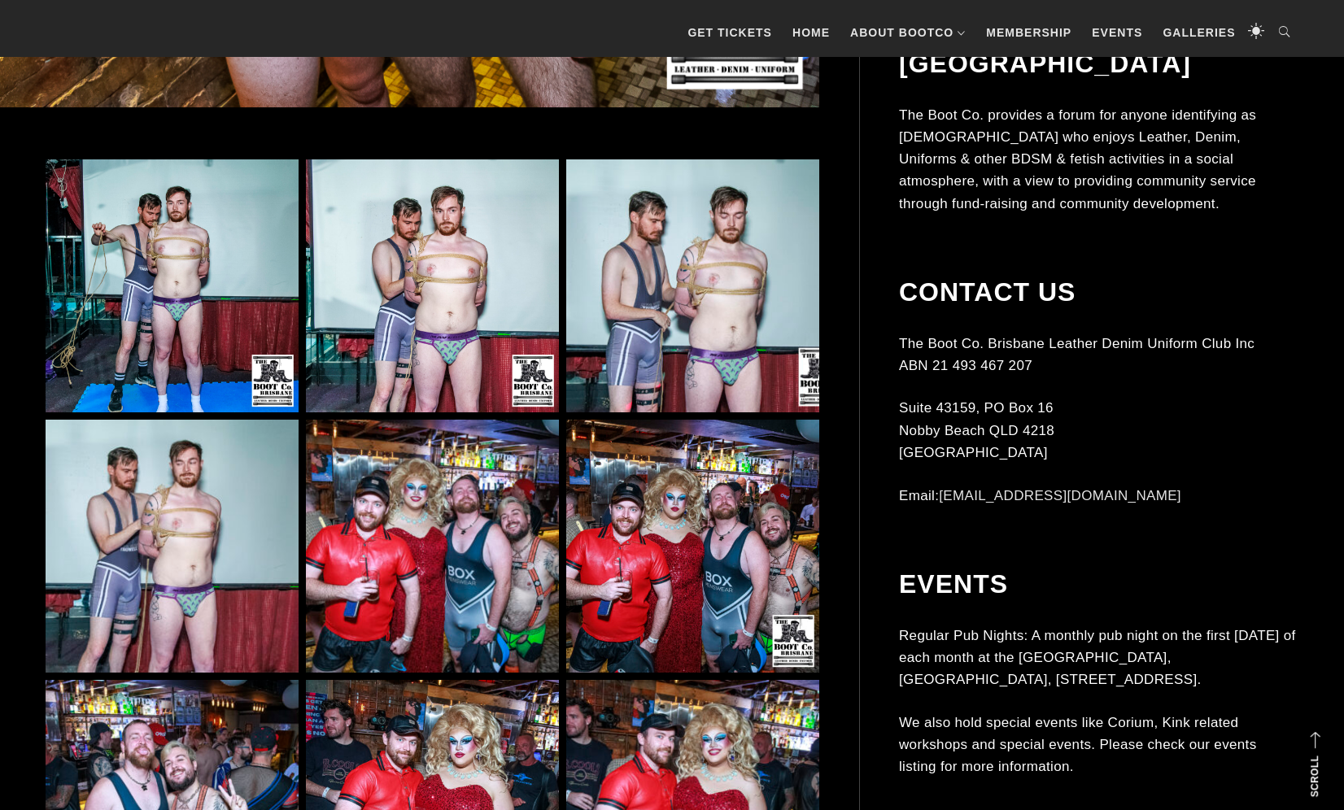
click at [164, 271] on img at bounding box center [172, 285] width 253 height 253
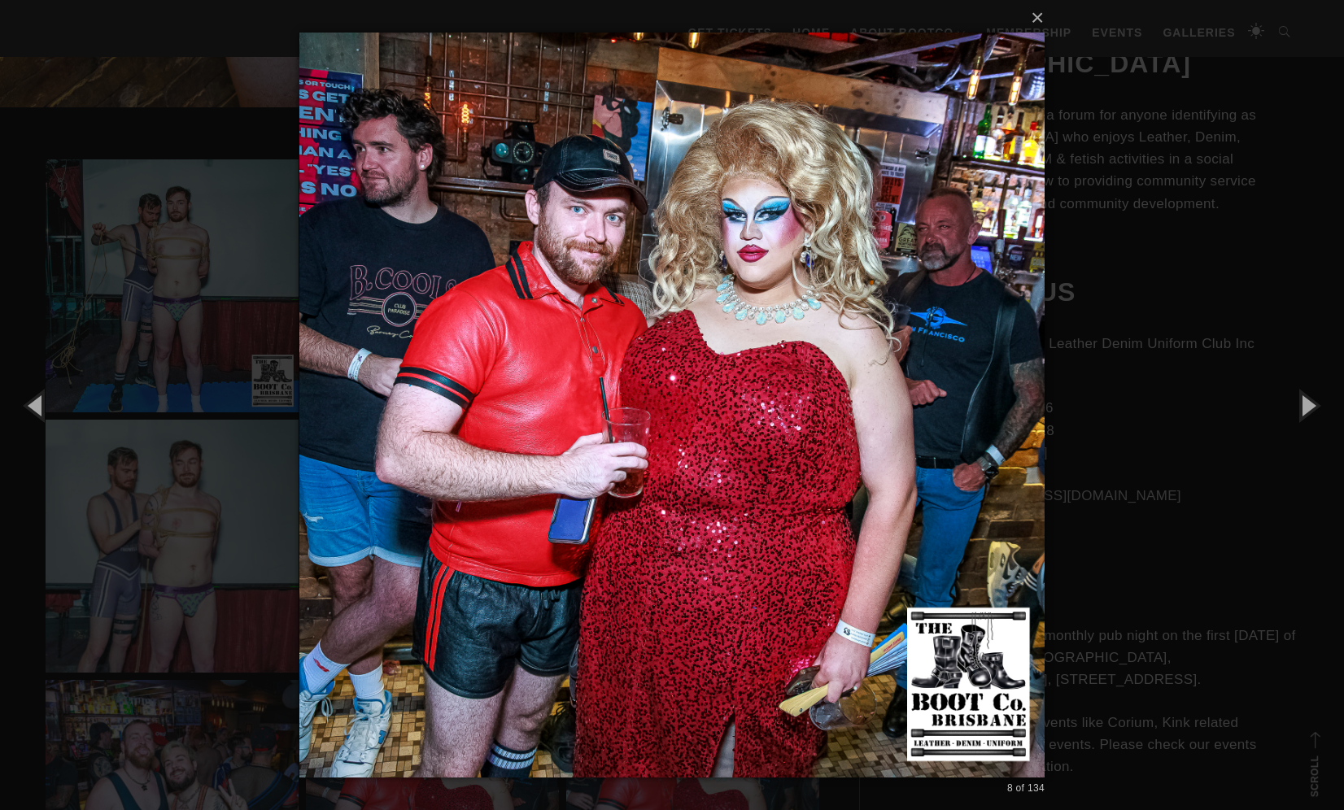
click at [181, 239] on div "× 8 of 134 Loading..." at bounding box center [672, 405] width 1344 height 810
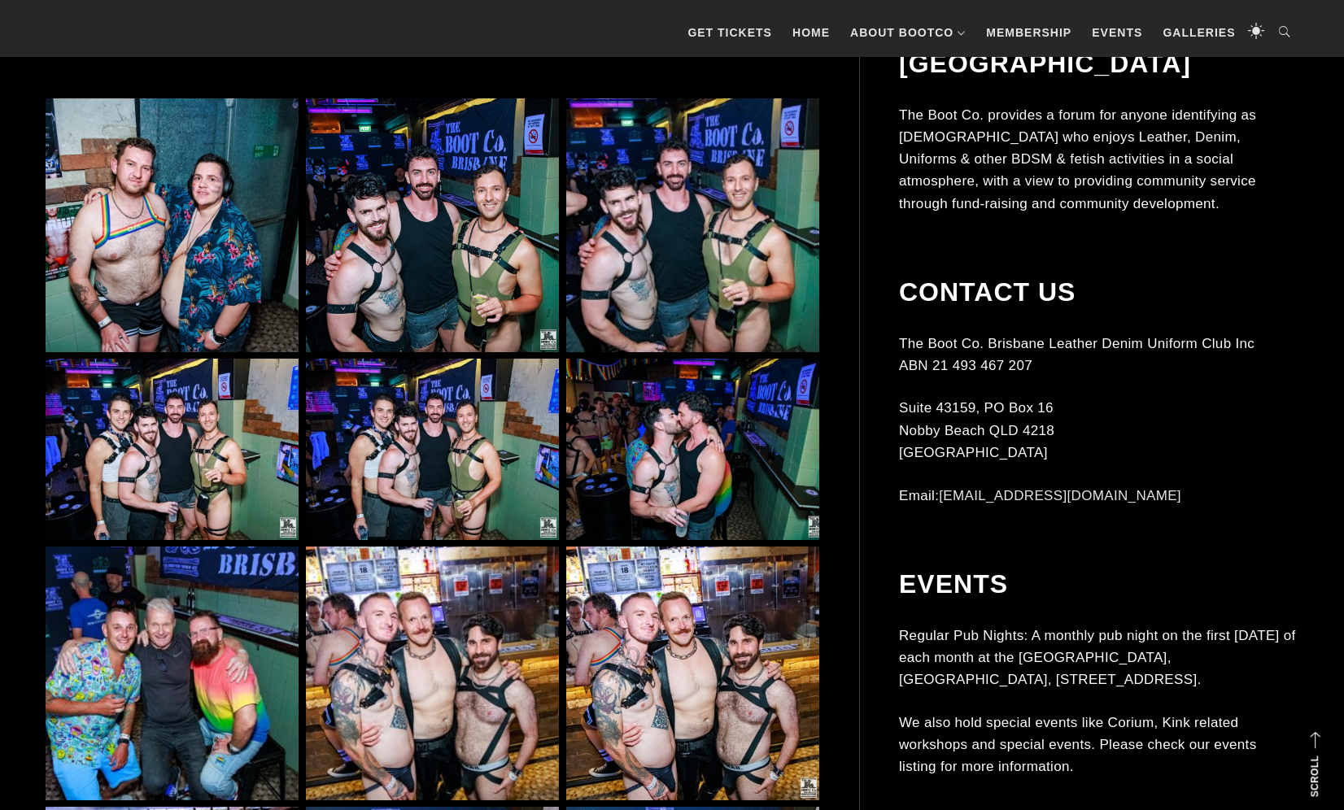
scroll to position [1069, 0]
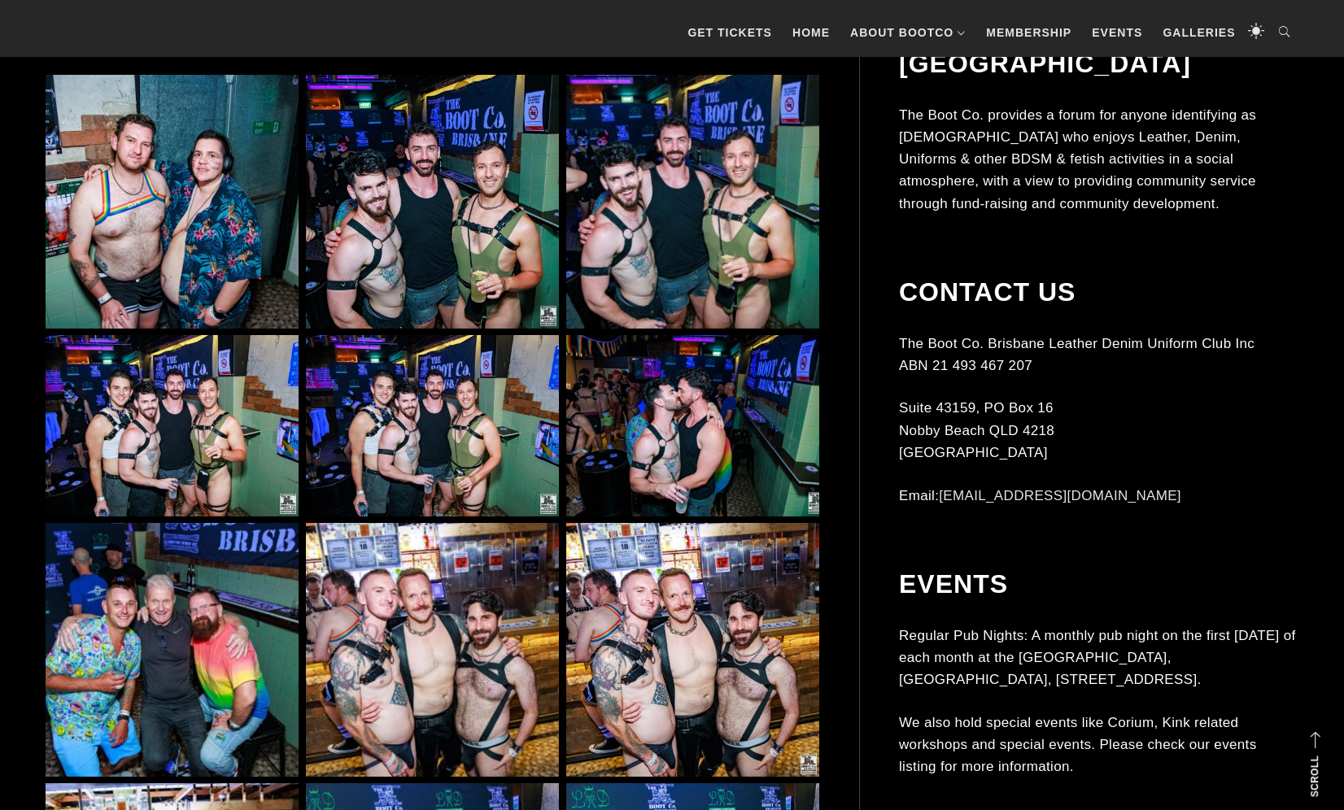
click at [251, 204] on img at bounding box center [172, 201] width 253 height 253
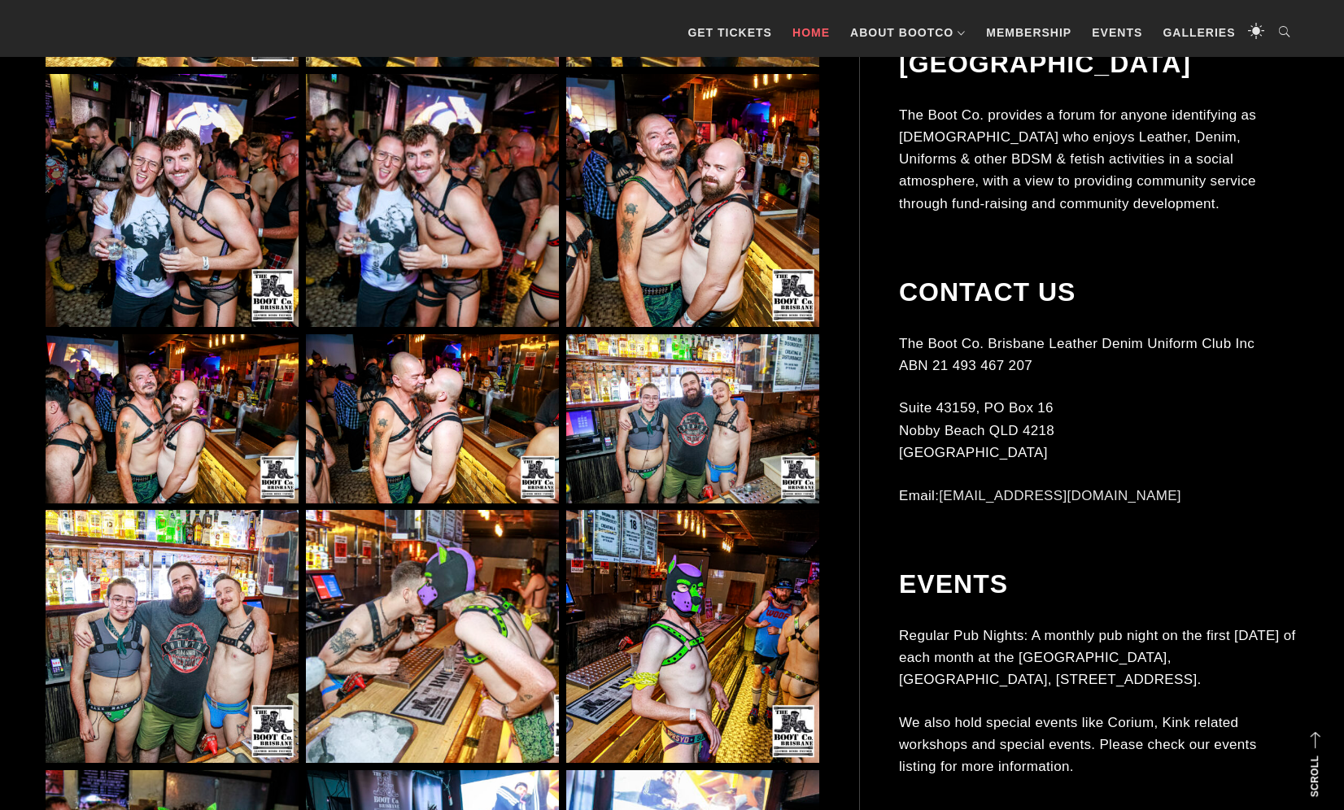
scroll to position [3747, 0]
click at [234, 211] on img at bounding box center [172, 199] width 253 height 253
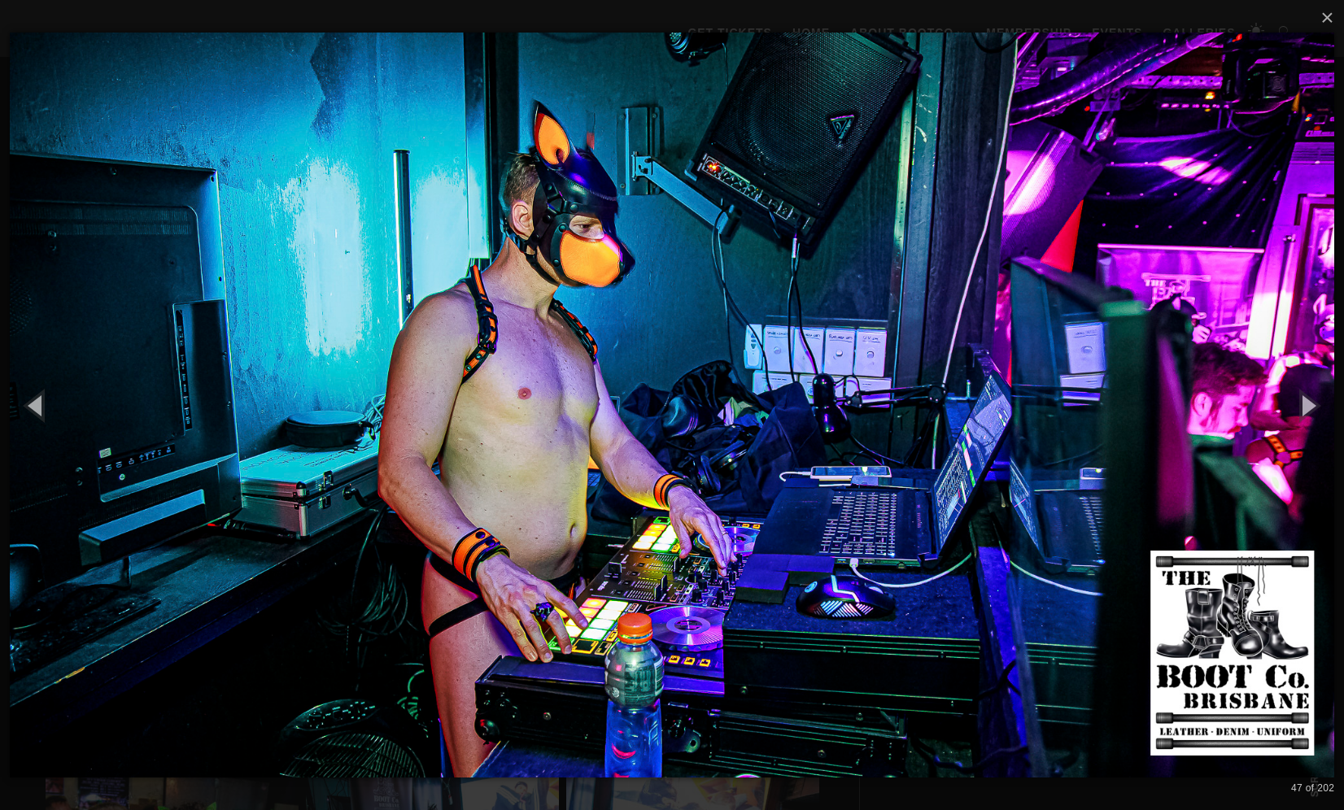
click at [700, 417] on img at bounding box center [672, 405] width 1324 height 810
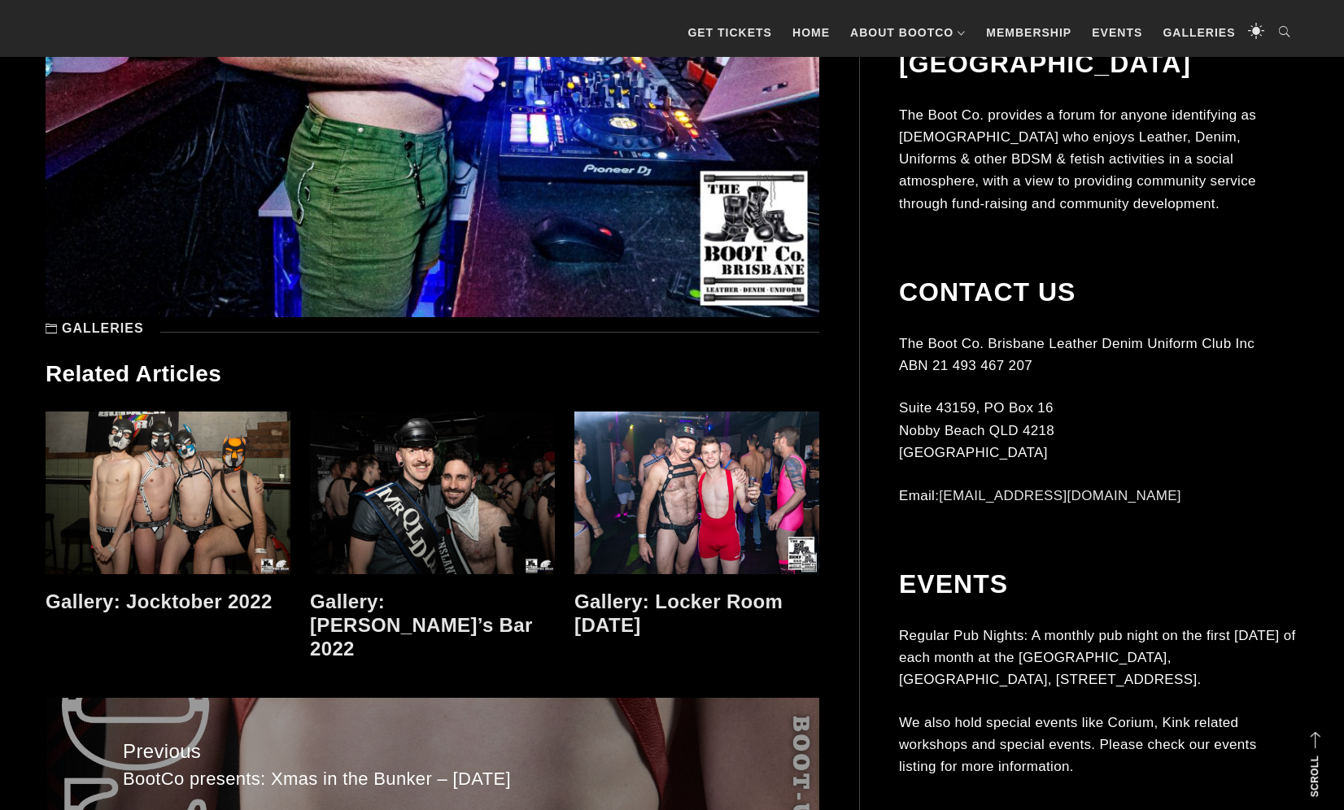
scroll to position [9394, 0]
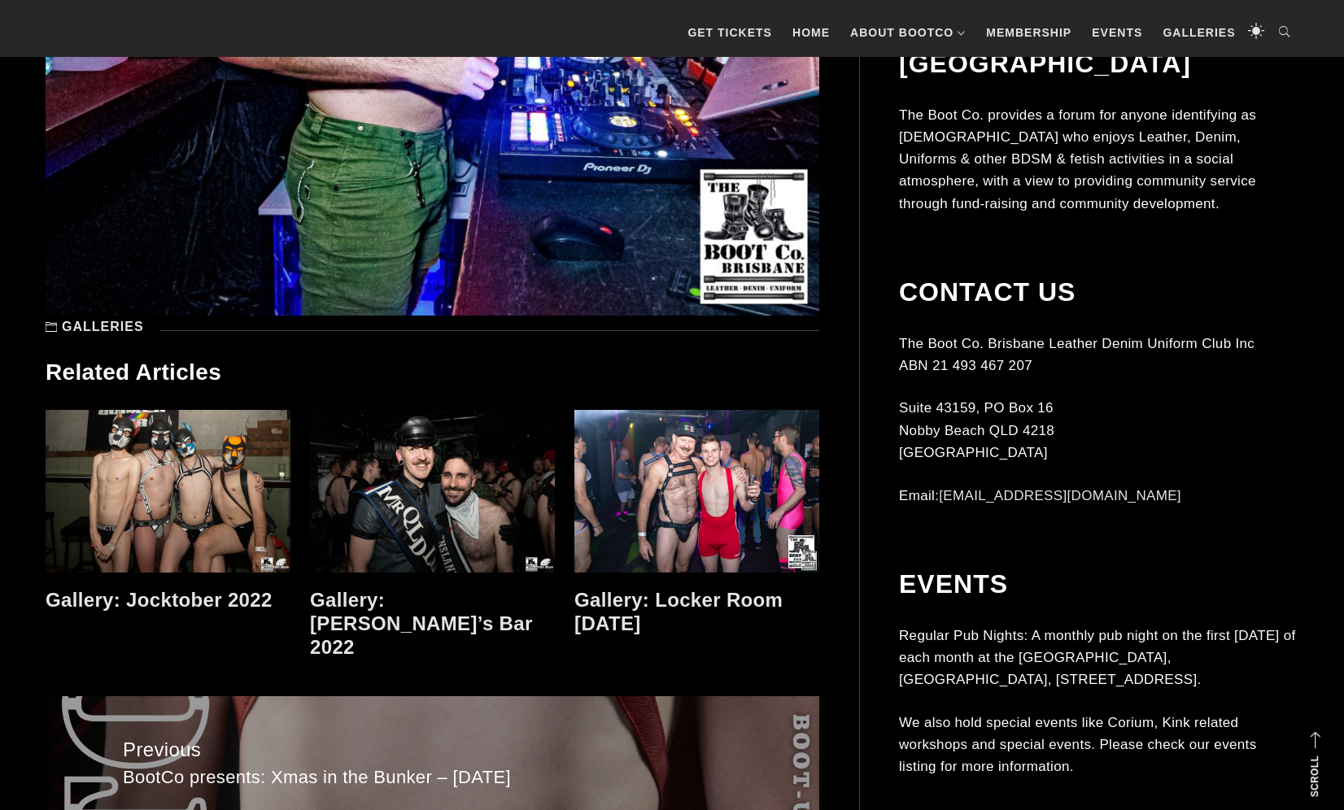
click at [977, 228] on div "The BootCo Brisbane The Boot Co. provides a forum for anyone identifying as [DE…" at bounding box center [1098, 418] width 399 height 802
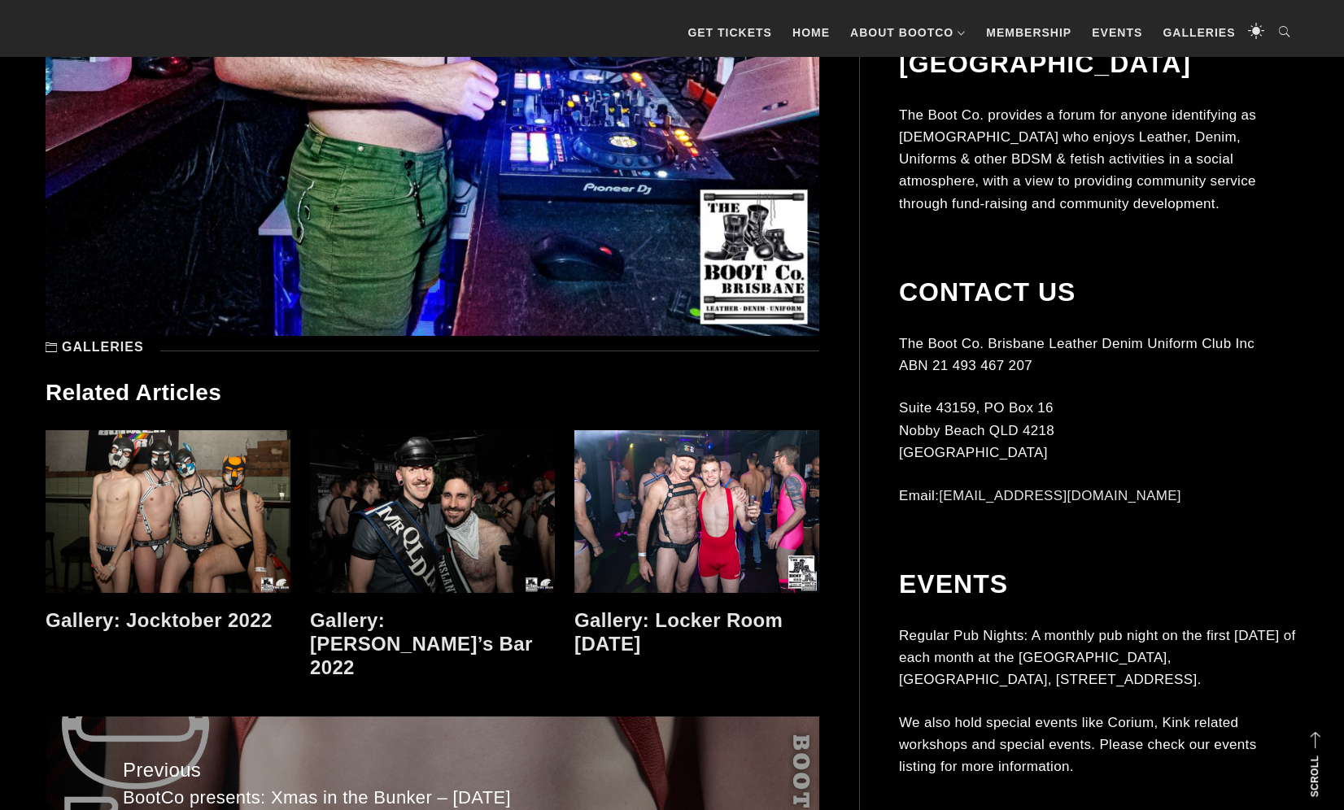
scroll to position [9394, 0]
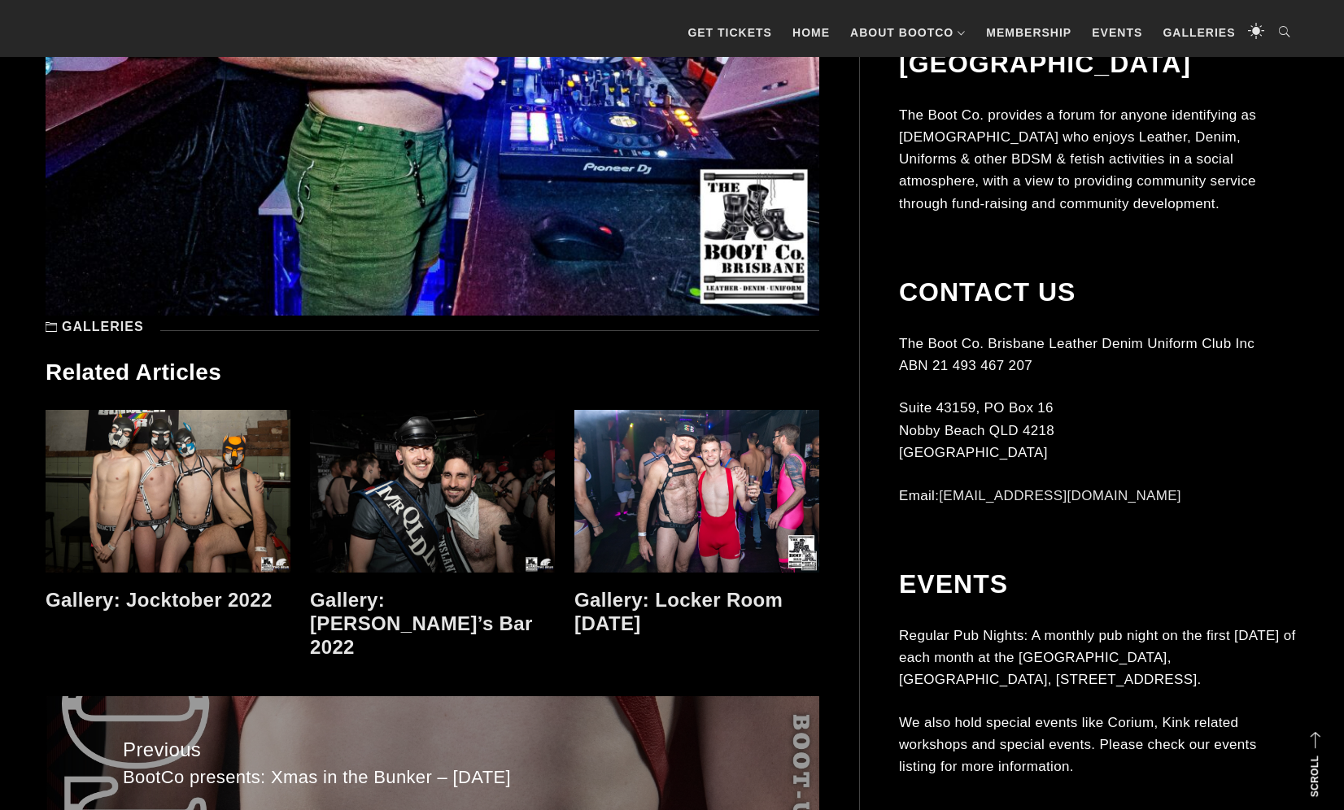
click at [531, 503] on link at bounding box center [432, 491] width 245 height 163
click at [611, 464] on link at bounding box center [696, 491] width 245 height 163
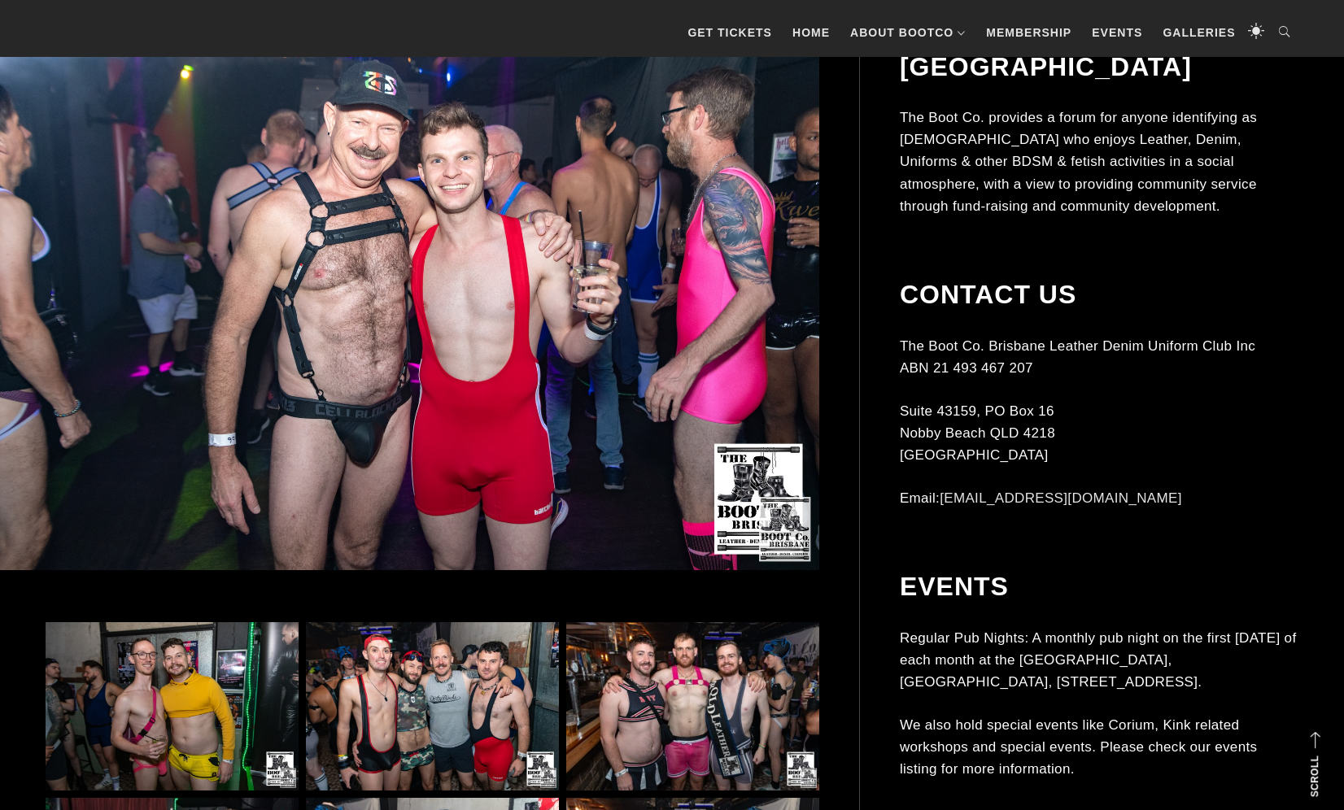
scroll to position [468, 0]
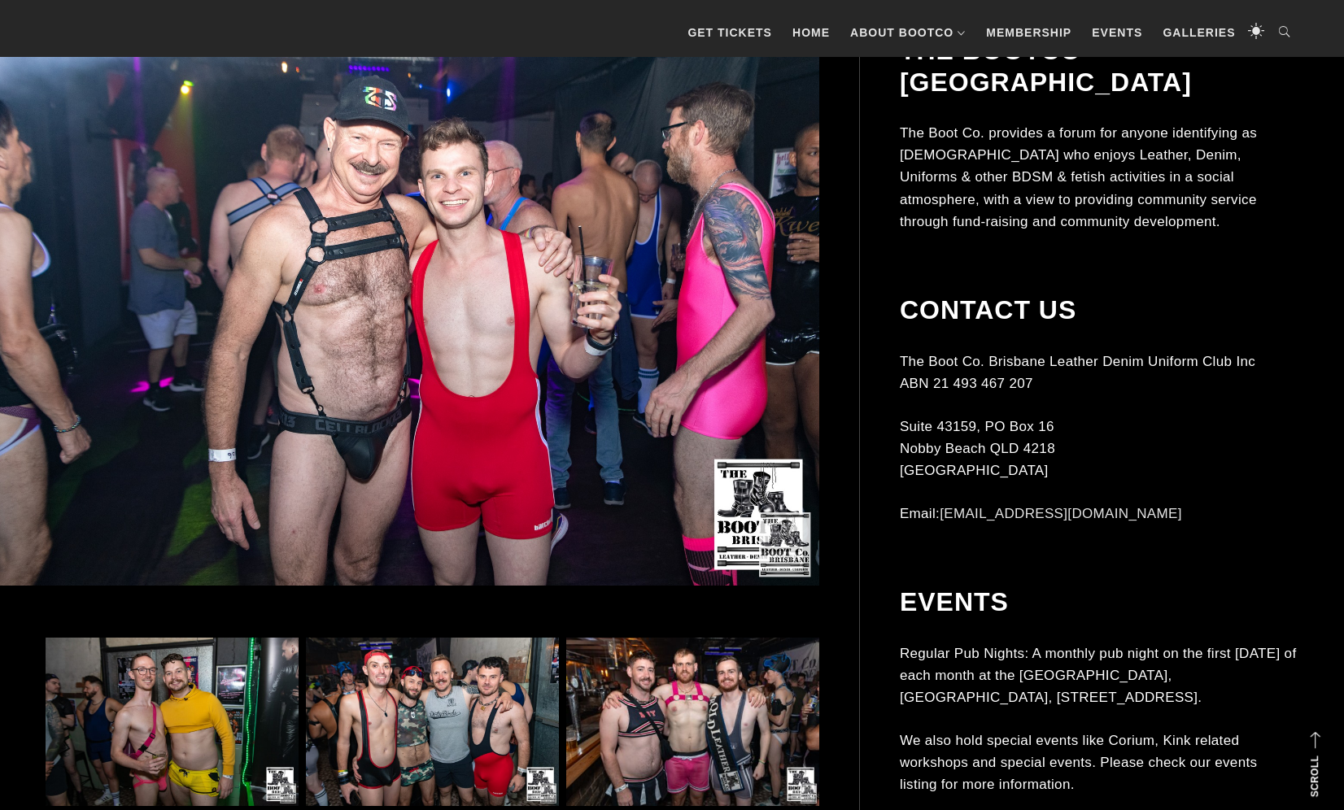
click at [447, 285] on img at bounding box center [406, 310] width 826 height 551
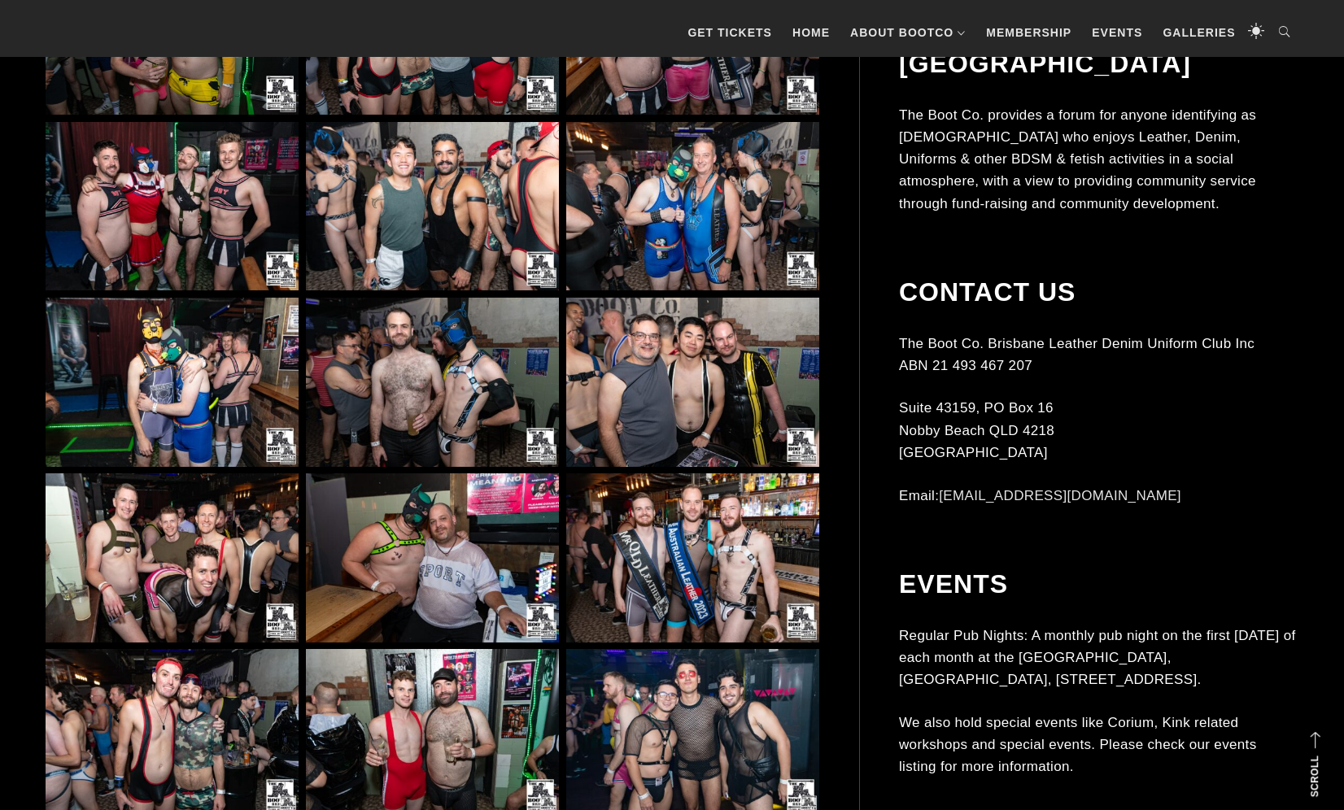
scroll to position [1162, 0]
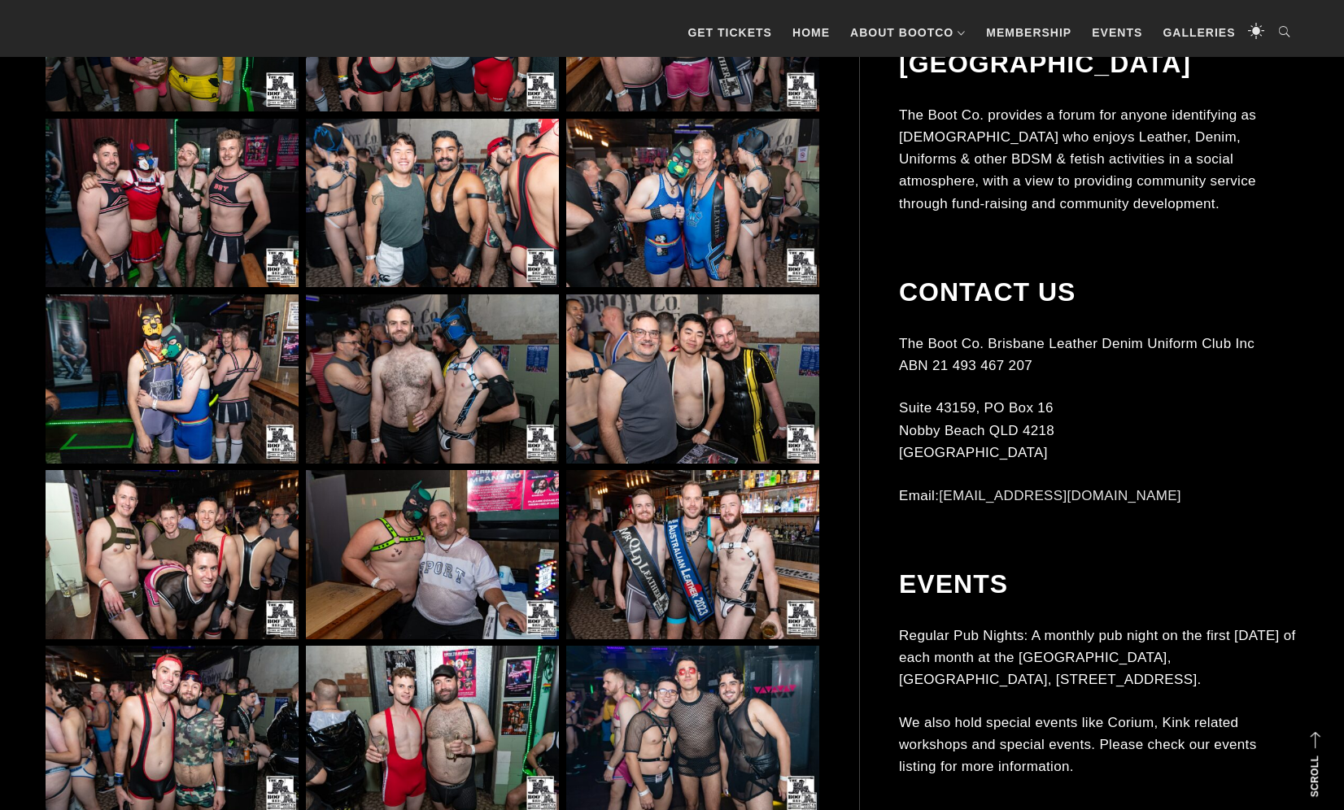
click at [397, 243] on img at bounding box center [432, 203] width 253 height 169
click at [1078, 406] on p "[STREET_ADDRESS]" at bounding box center [1098, 431] width 399 height 67
